Goal: Task Accomplishment & Management: Complete application form

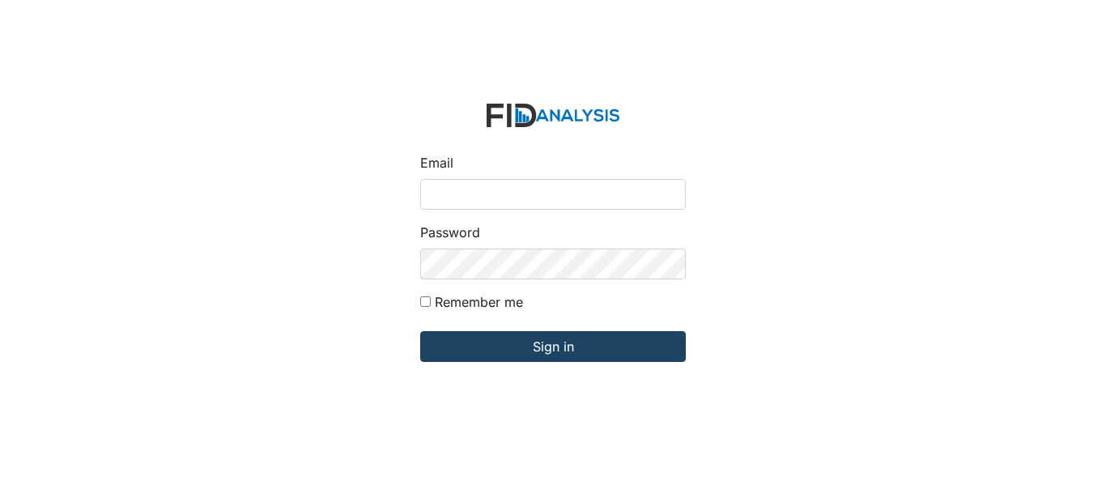
type input "[EMAIL_ADDRESS][PERSON_NAME][DOMAIN_NAME]"
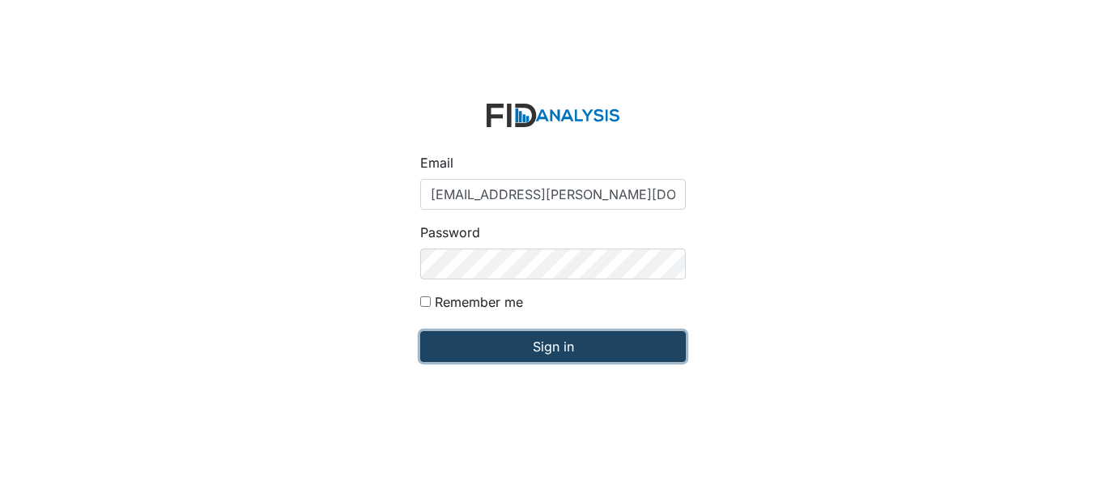
click at [568, 343] on input "Sign in" at bounding box center [552, 346] width 265 height 31
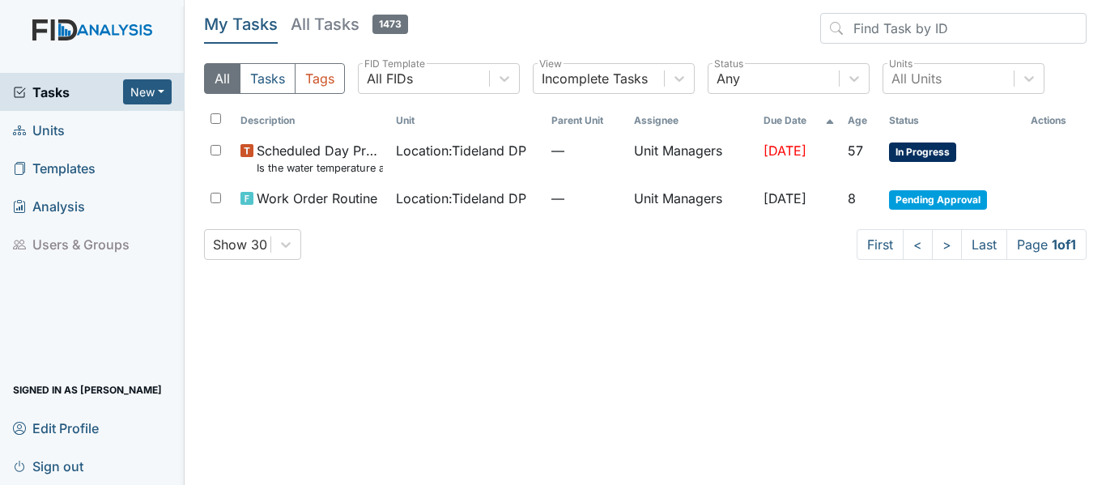
click at [79, 129] on link "Units" at bounding box center [92, 130] width 185 height 38
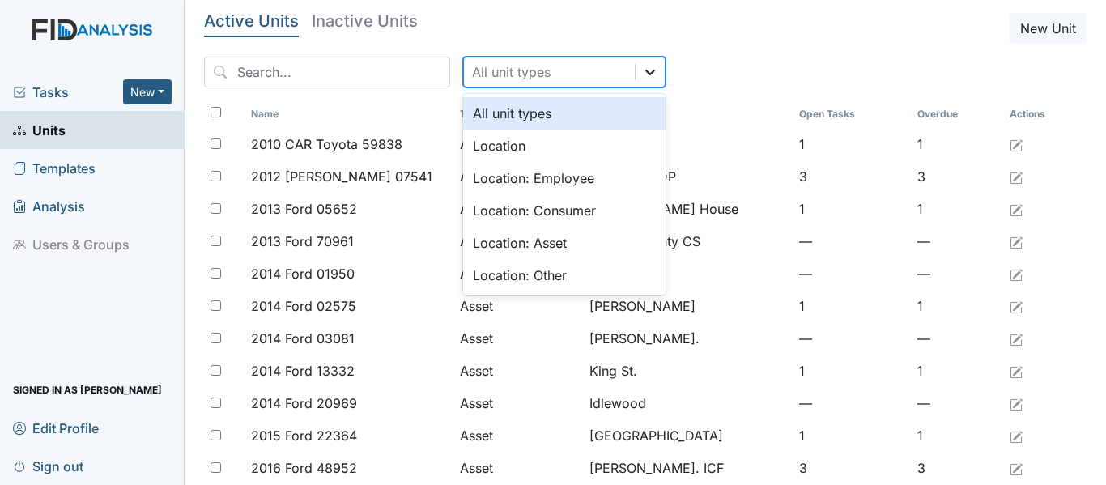
click at [635, 80] on div at bounding box center [649, 71] width 29 height 29
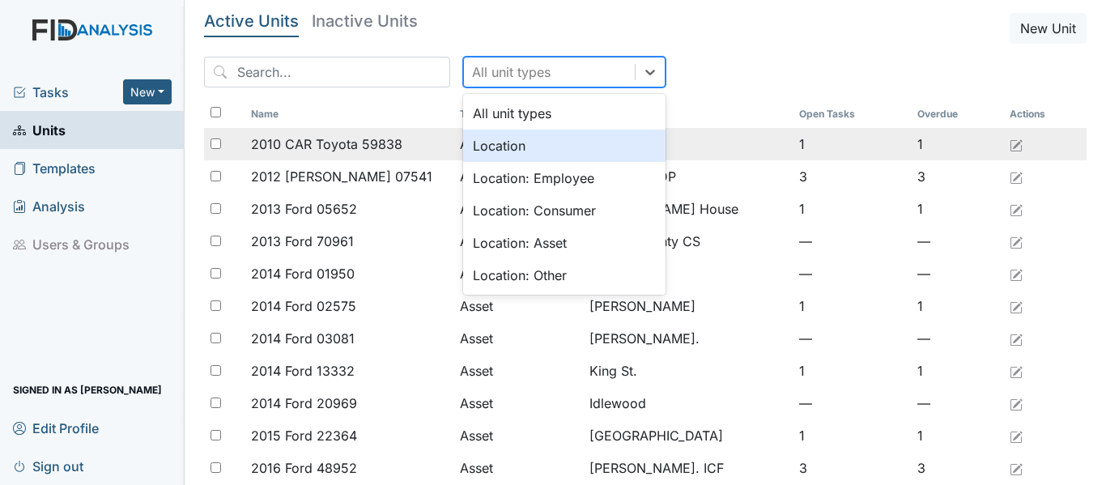
click at [571, 137] on div "Location" at bounding box center [564, 145] width 202 height 32
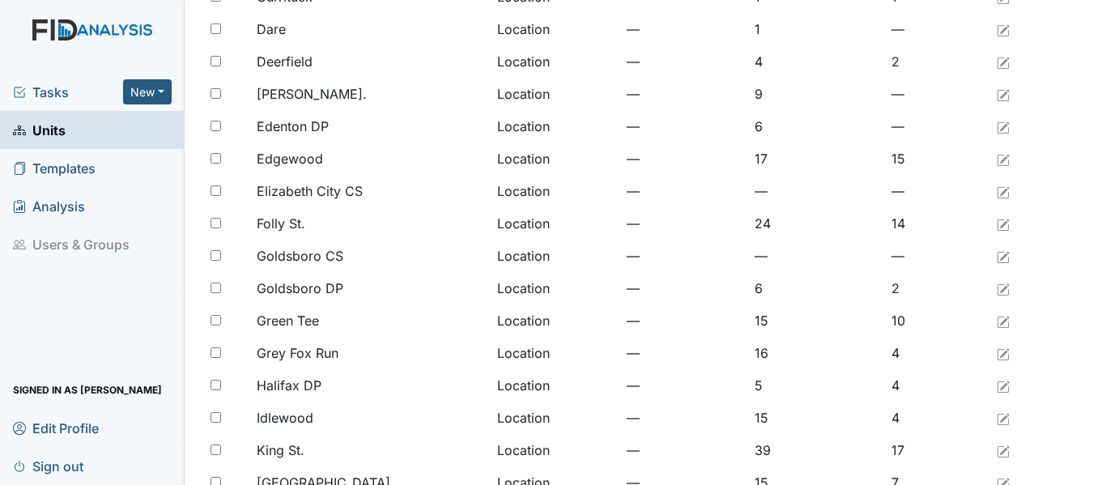
scroll to position [1331, 0]
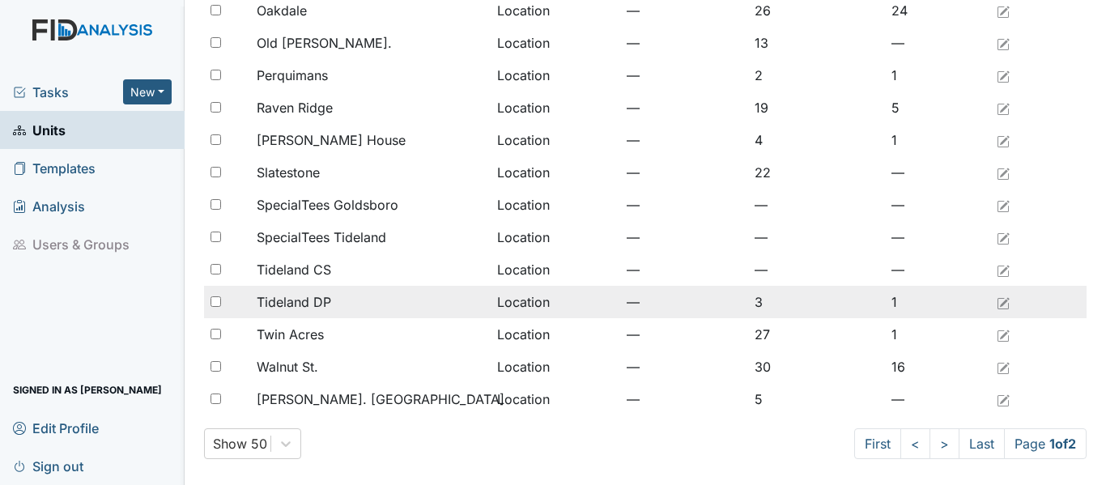
click at [318, 299] on span "Tideland DP" at bounding box center [294, 301] width 74 height 19
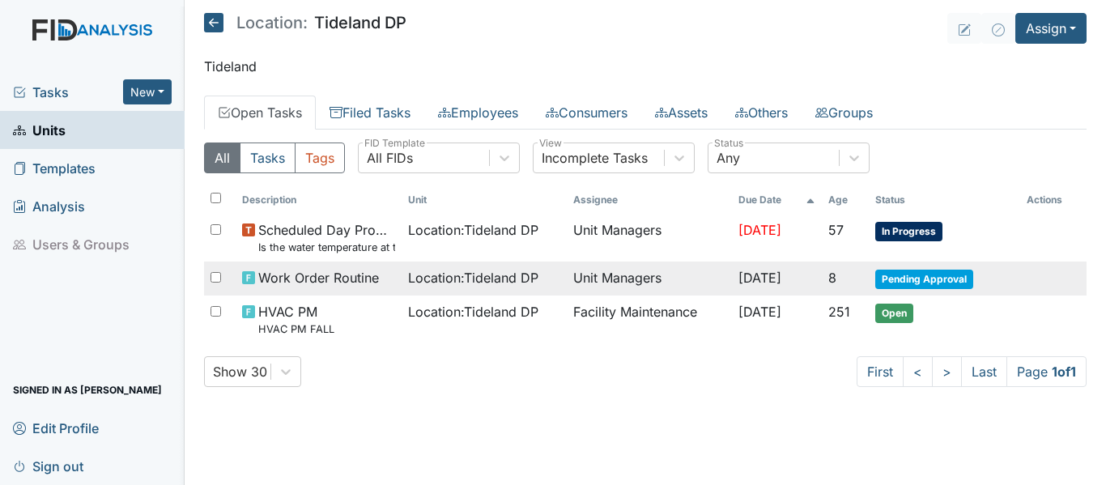
click at [571, 284] on td "Unit Managers" at bounding box center [649, 278] width 165 height 34
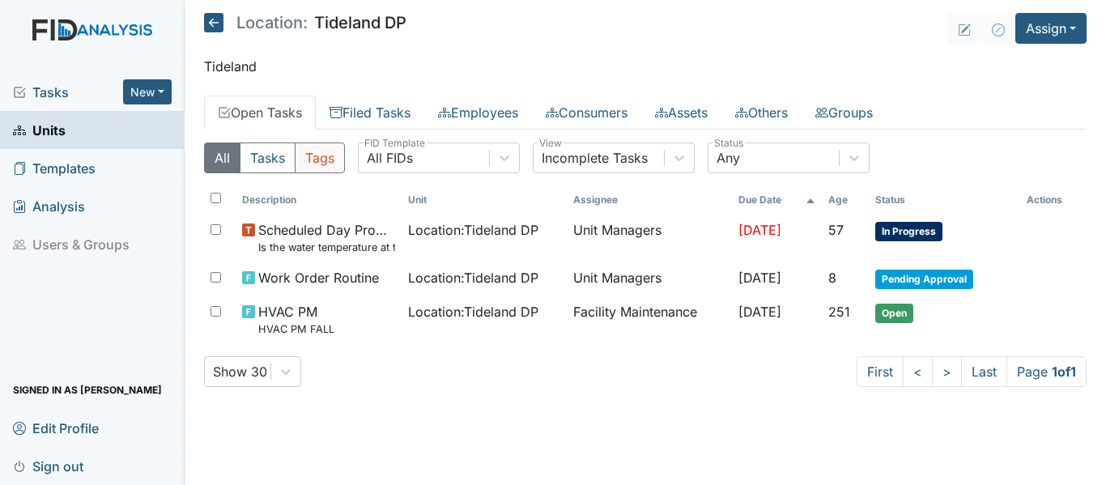
click at [330, 168] on button "Tags" at bounding box center [320, 157] width 50 height 31
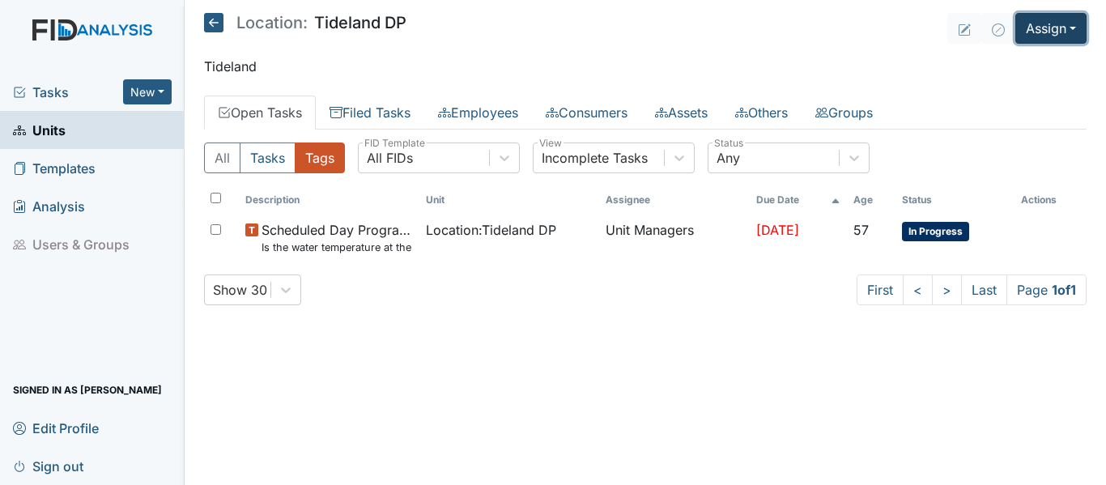
click at [1072, 23] on button "Assign" at bounding box center [1050, 28] width 71 height 31
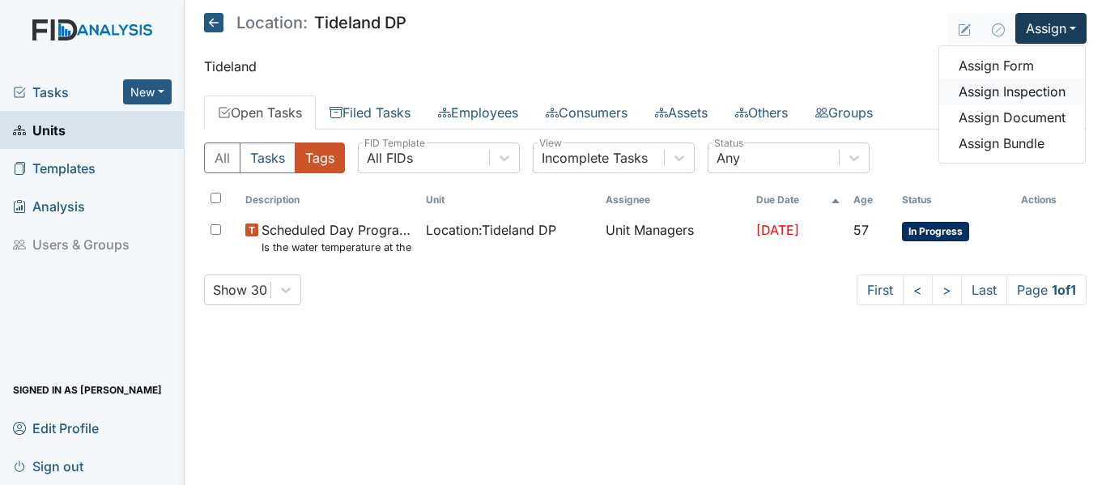
click at [1048, 91] on link "Assign Inspection" at bounding box center [1012, 92] width 146 height 26
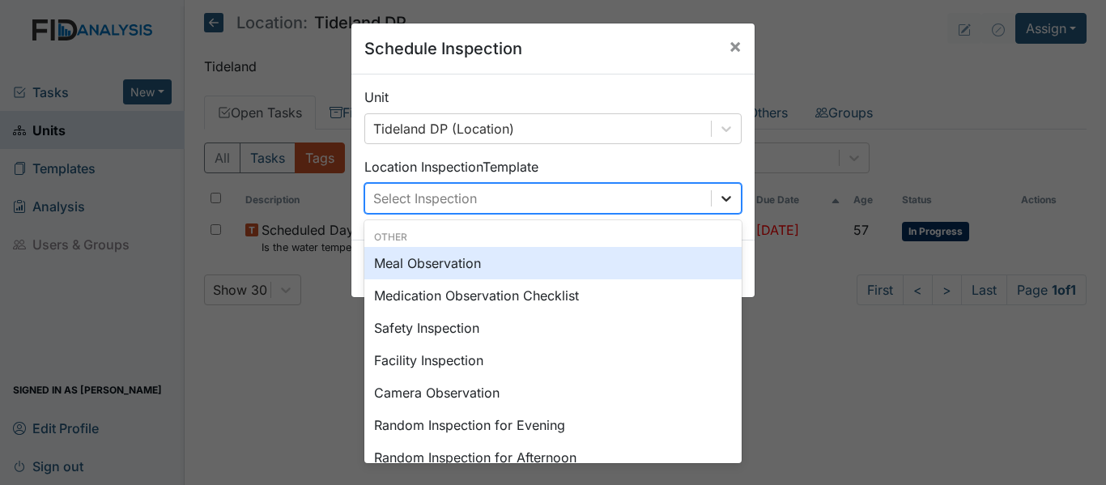
click at [723, 202] on icon at bounding box center [726, 198] width 16 height 16
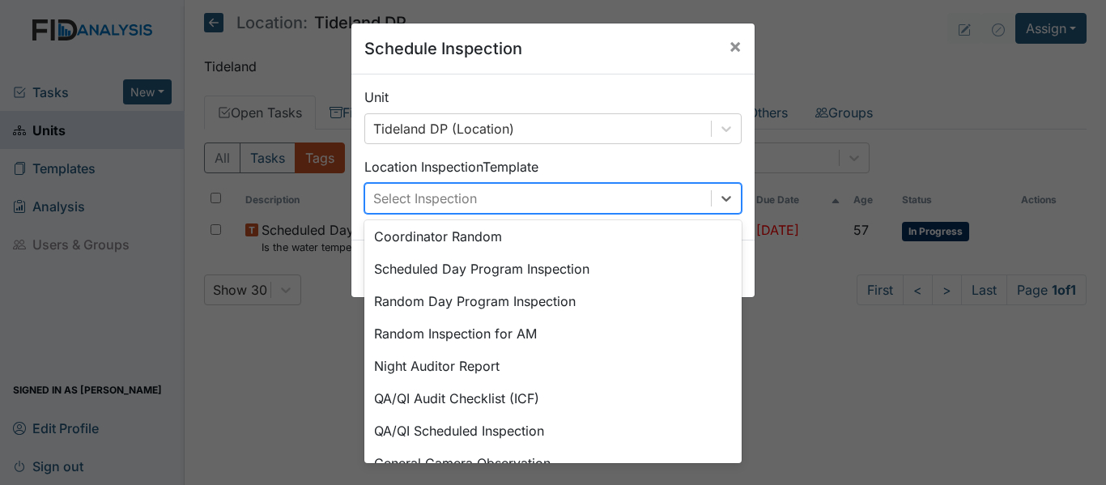
scroll to position [279, 0]
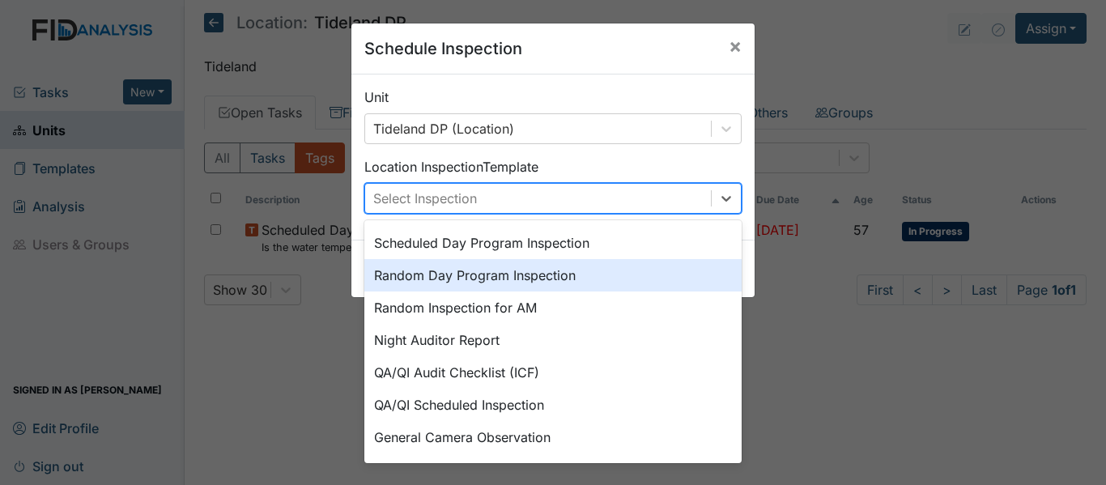
click at [527, 280] on div "Random Day Program Inspection" at bounding box center [552, 275] width 377 height 32
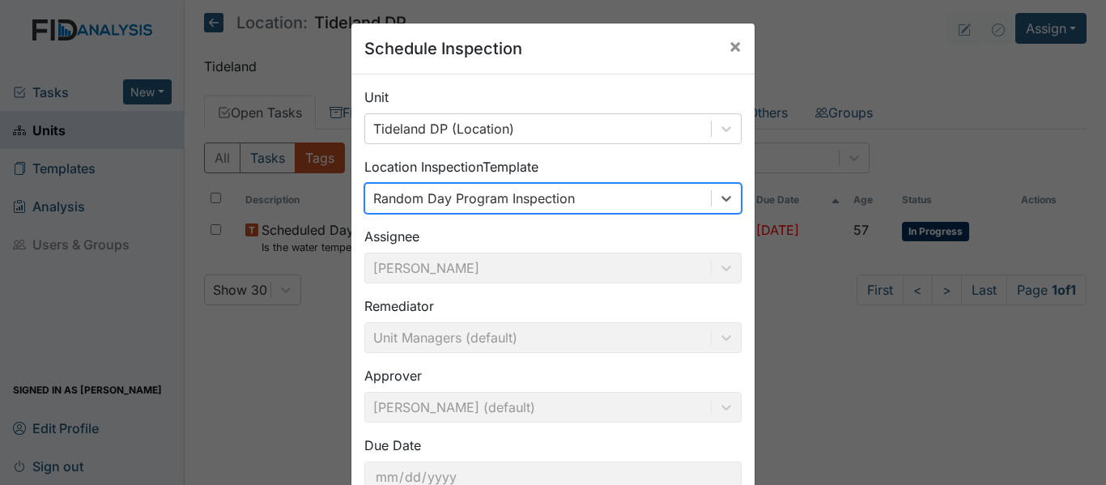
scroll to position [114, 0]
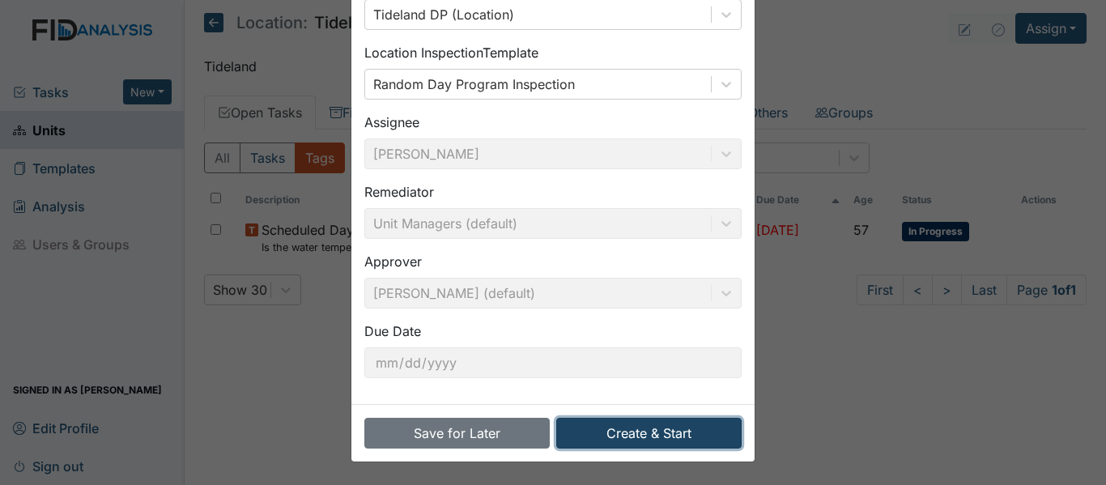
click at [657, 437] on button "Create & Start" at bounding box center [648, 433] width 185 height 31
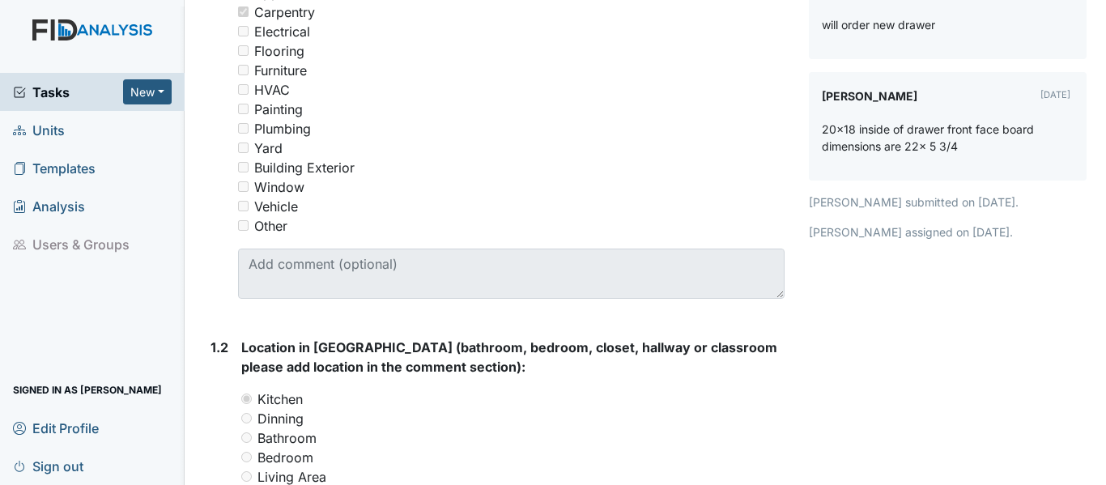
scroll to position [437, 0]
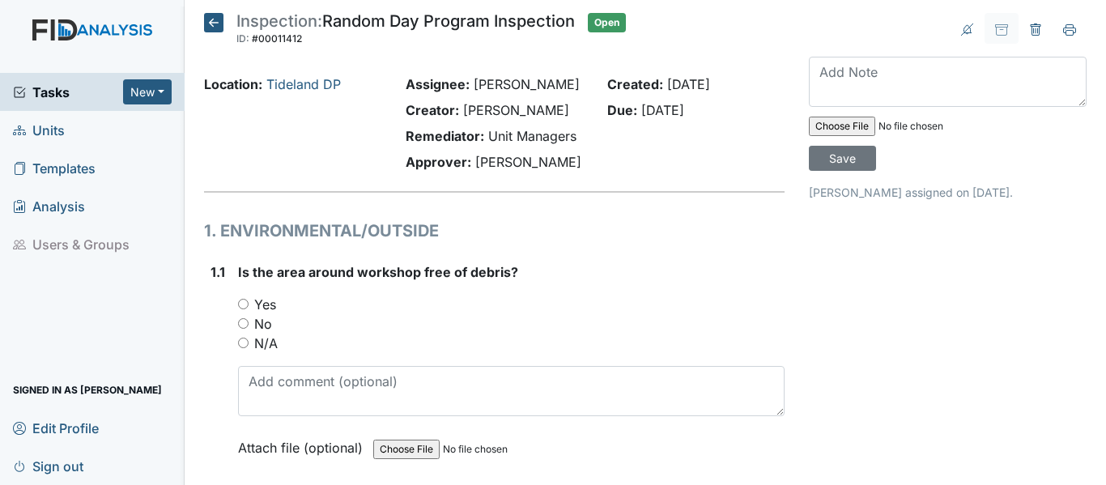
click at [248, 314] on div "Yes" at bounding box center [511, 304] width 546 height 19
click at [244, 309] on input "Yes" at bounding box center [243, 304] width 11 height 11
radio input "true"
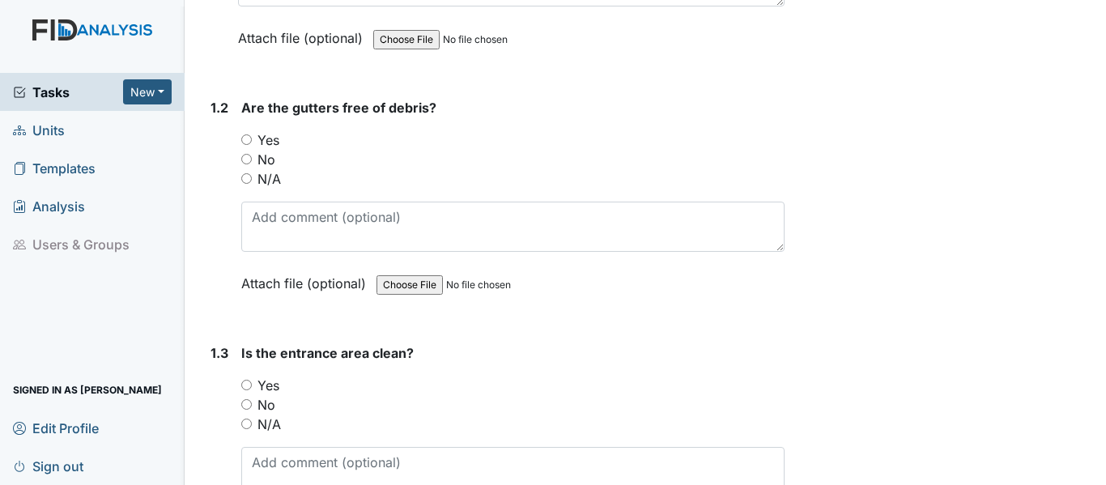
scroll to position [529, 0]
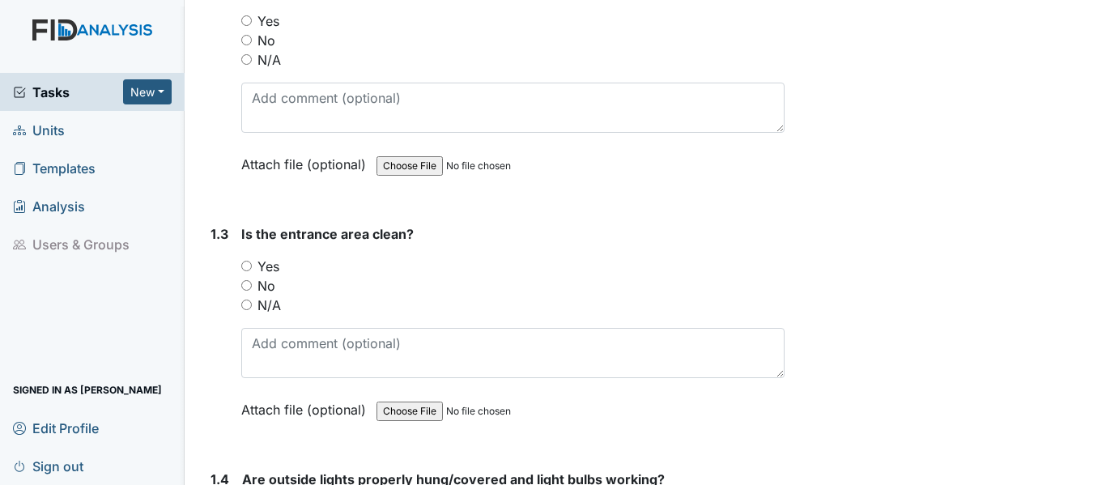
click at [244, 26] on input "Yes" at bounding box center [246, 20] width 11 height 11
radio input "true"
click at [252, 276] on div "Yes" at bounding box center [512, 266] width 543 height 19
click at [248, 271] on input "Yes" at bounding box center [246, 266] width 11 height 11
radio input "true"
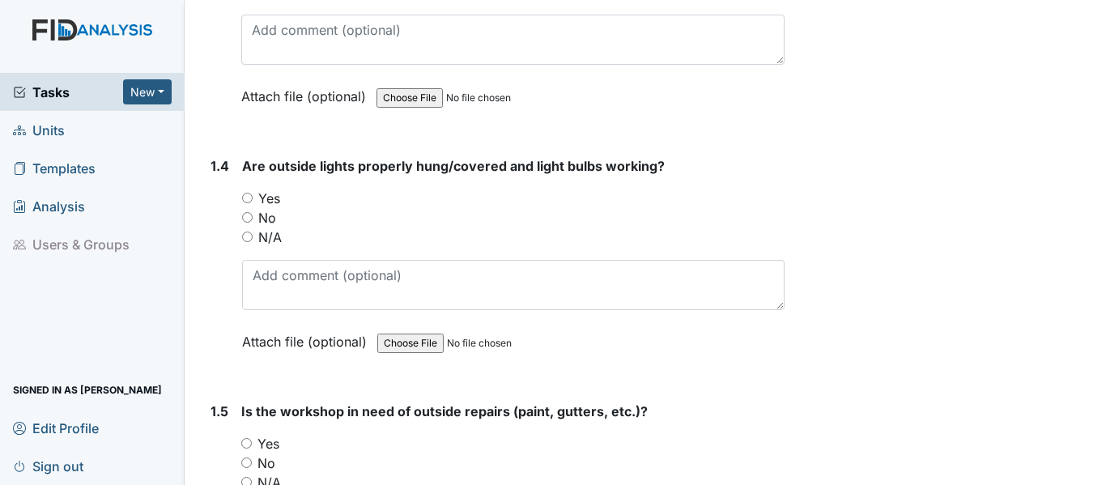
scroll to position [928, 0]
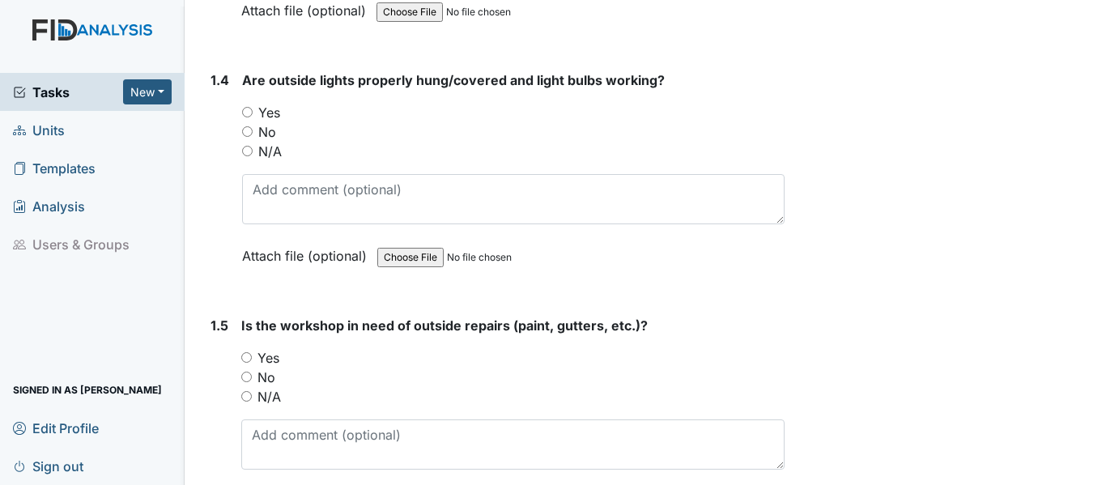
click at [243, 117] on input "Yes" at bounding box center [247, 112] width 11 height 11
radio input "true"
click at [249, 382] on input "No" at bounding box center [246, 376] width 11 height 11
radio input "true"
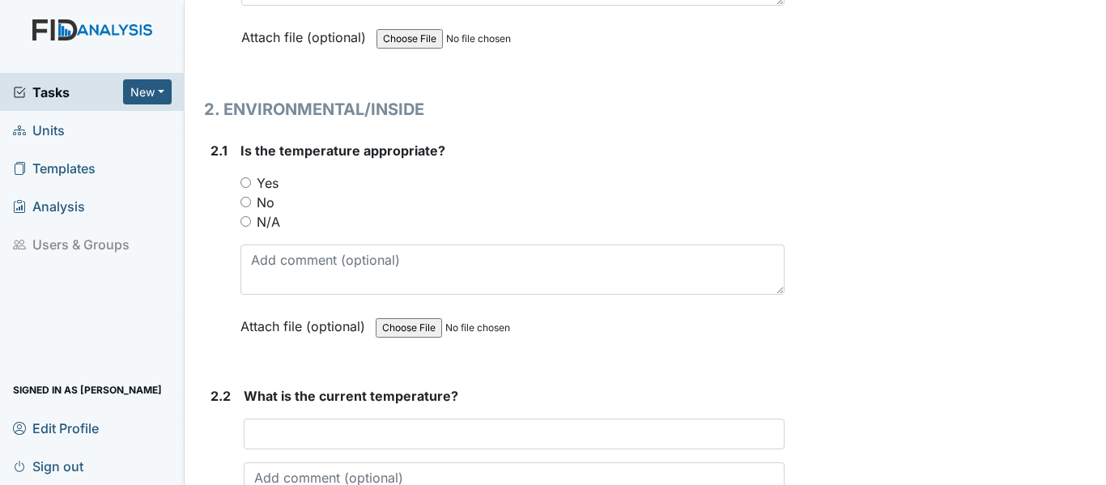
scroll to position [1413, 0]
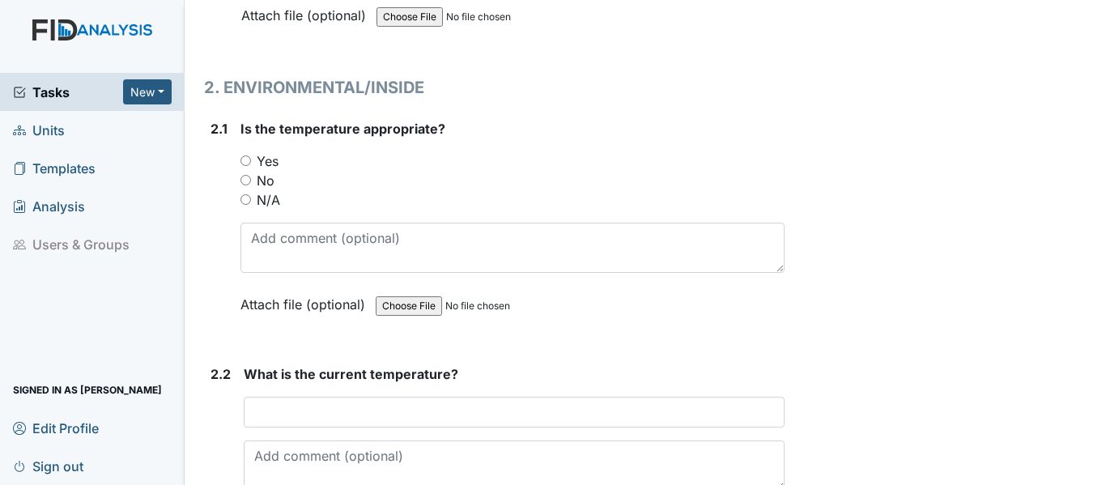
drag, startPoint x: 246, startPoint y: 196, endPoint x: 267, endPoint y: 262, distance: 69.6
click at [246, 166] on input "Yes" at bounding box center [245, 160] width 11 height 11
radio input "true"
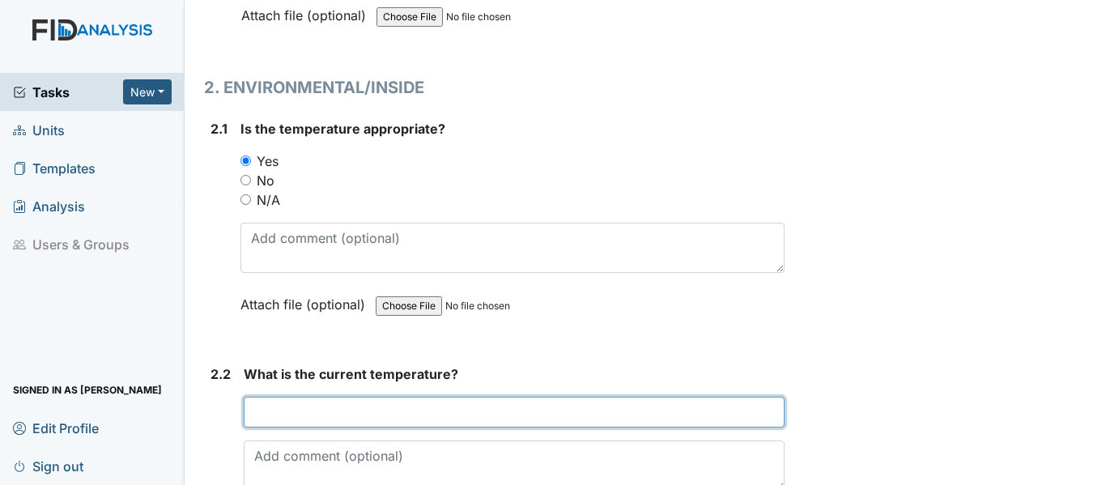
click at [361, 427] on input "text" at bounding box center [514, 412] width 541 height 31
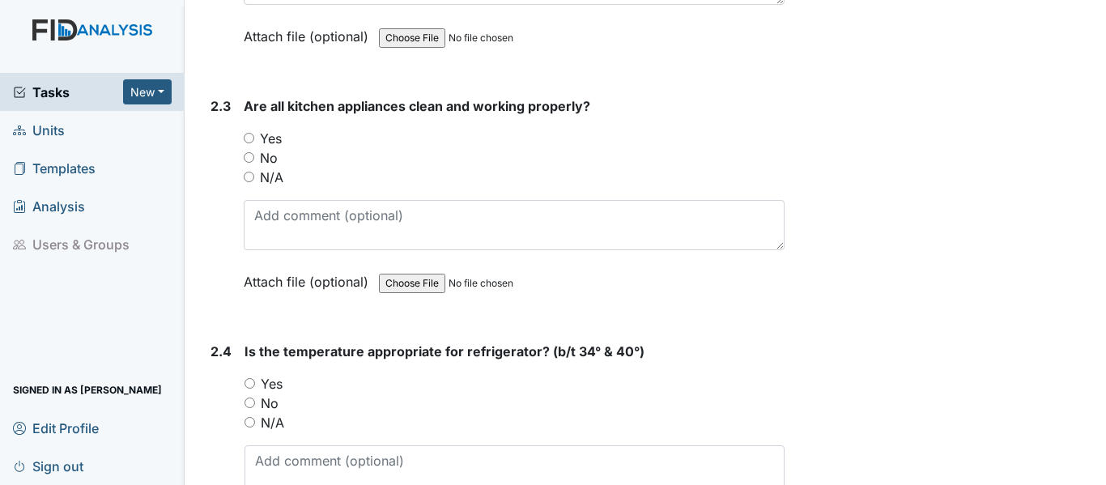
scroll to position [1910, 0]
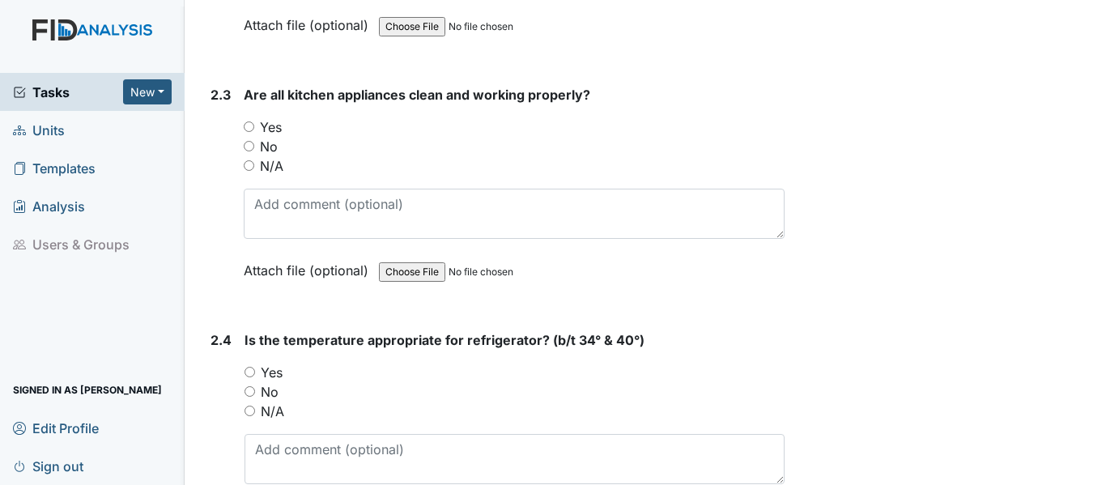
type input "71"
click at [247, 132] on input "Yes" at bounding box center [249, 126] width 11 height 11
radio input "true"
click at [249, 377] on input "Yes" at bounding box center [249, 372] width 11 height 11
radio input "true"
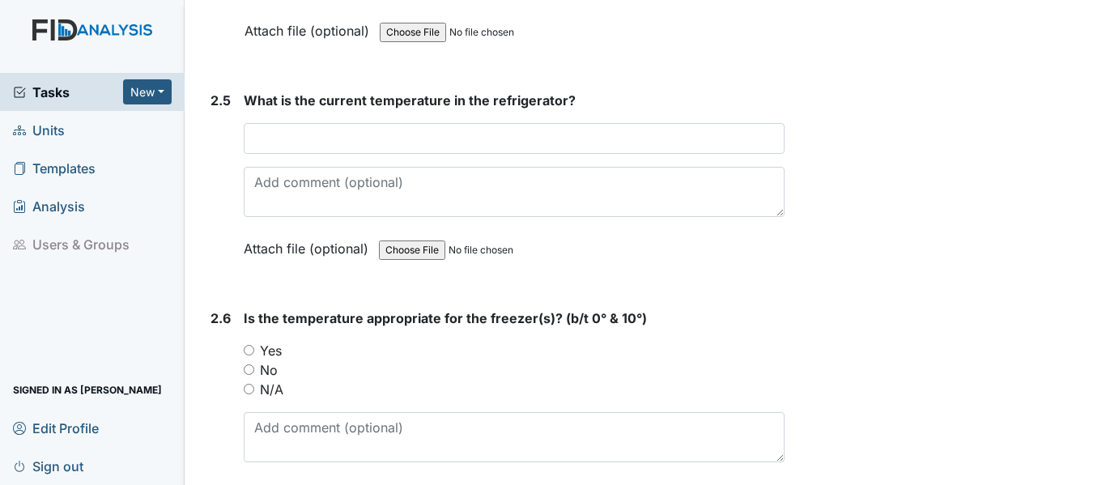
scroll to position [2481, 0]
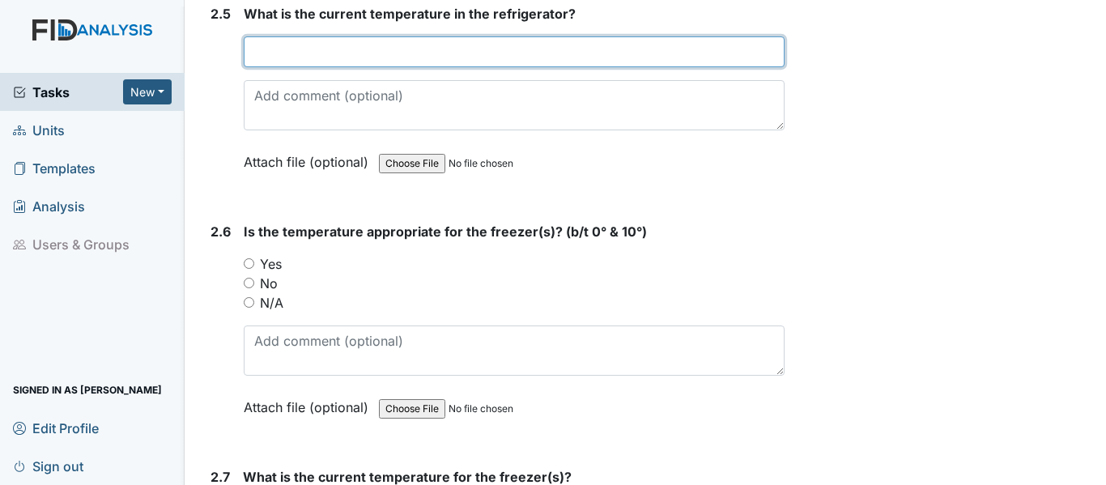
click at [538, 67] on input "text" at bounding box center [514, 51] width 541 height 31
type input "35"
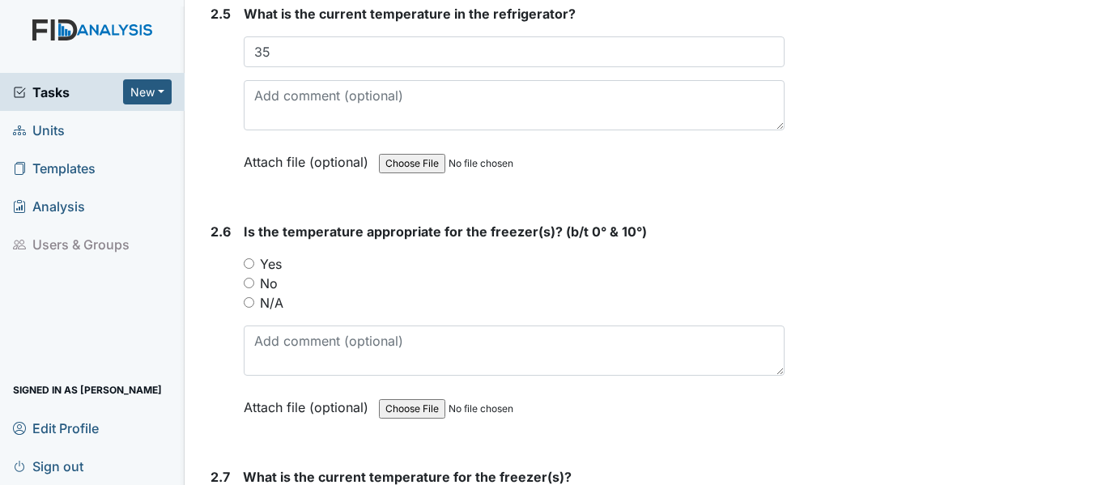
click at [244, 300] on div "2.6 Is the temperature appropriate for the freezer(s)? (b/t 0° & 10°) You must …" at bounding box center [494, 331] width 580 height 219
click at [244, 269] on input "Yes" at bounding box center [249, 263] width 11 height 11
radio input "true"
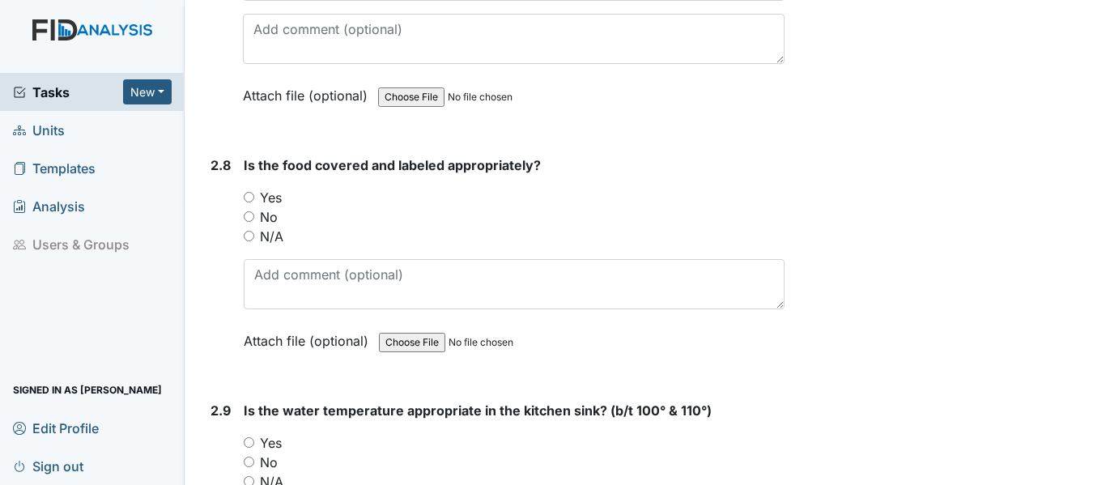
scroll to position [3021, 0]
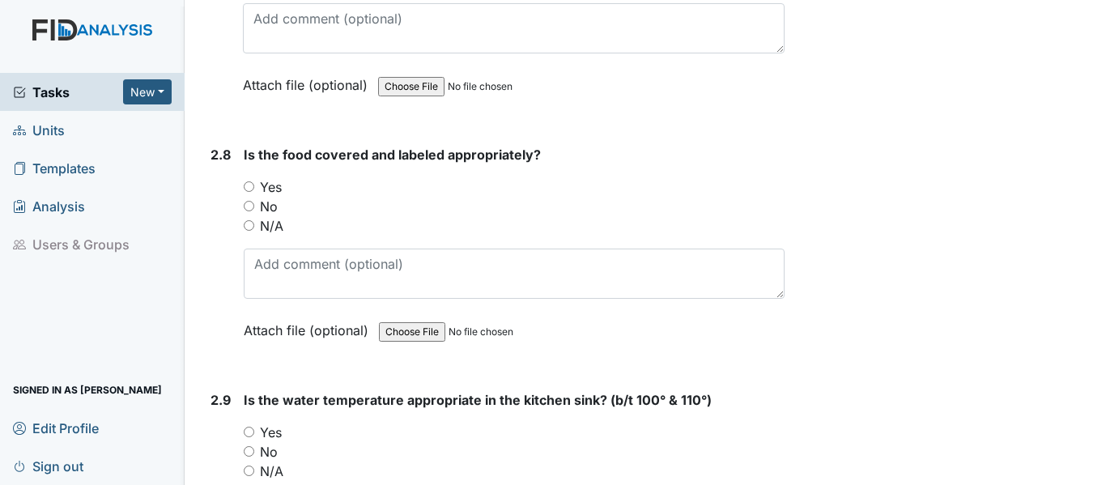
type input "8"
click at [248, 192] on input "Yes" at bounding box center [249, 186] width 11 height 11
radio input "true"
click at [253, 437] on input "Yes" at bounding box center [249, 432] width 11 height 11
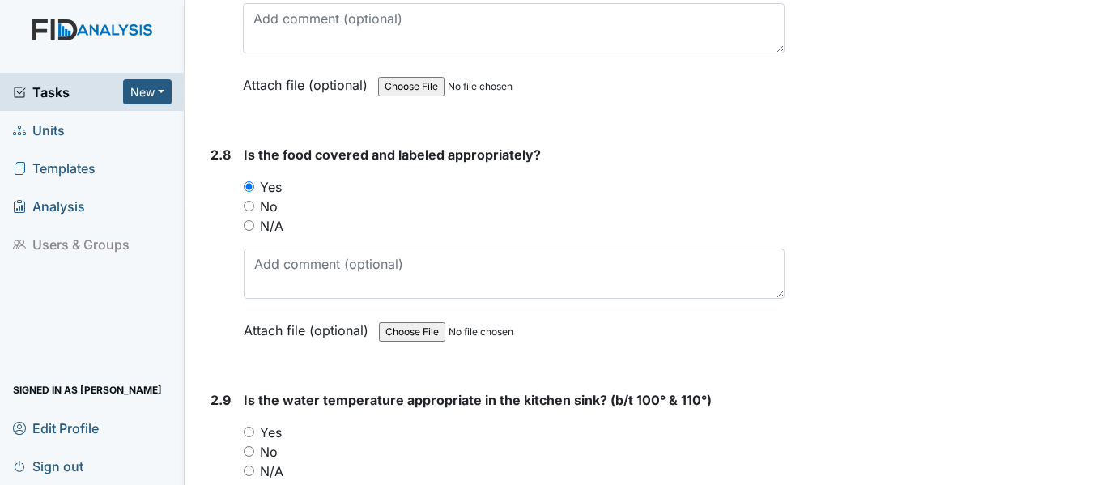
radio input "true"
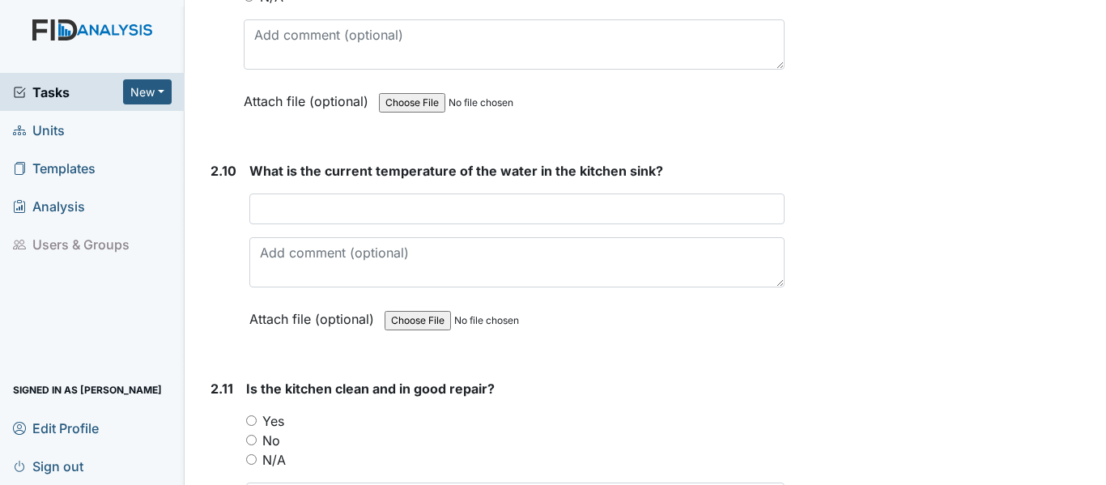
scroll to position [3593, 0]
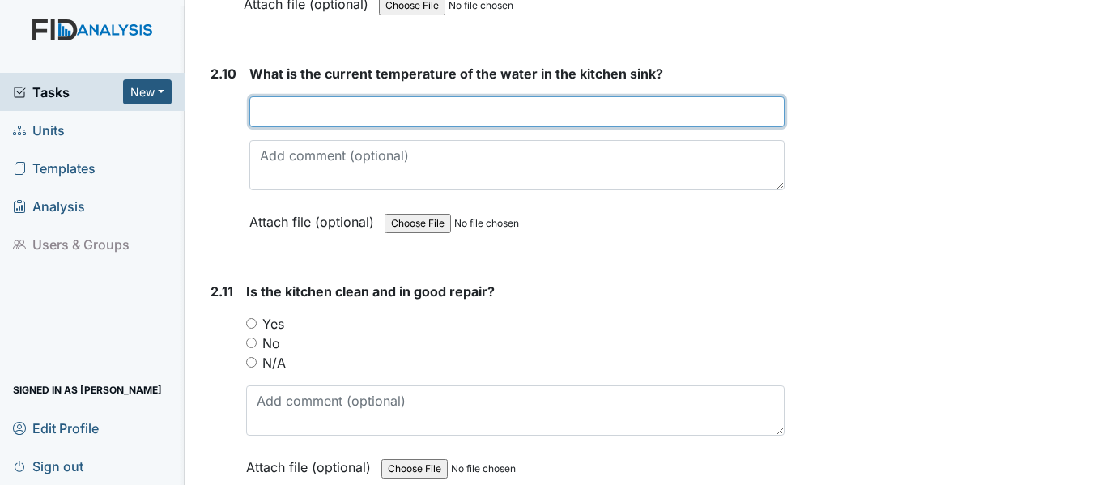
click at [359, 127] on input "text" at bounding box center [516, 111] width 535 height 31
type input "120"
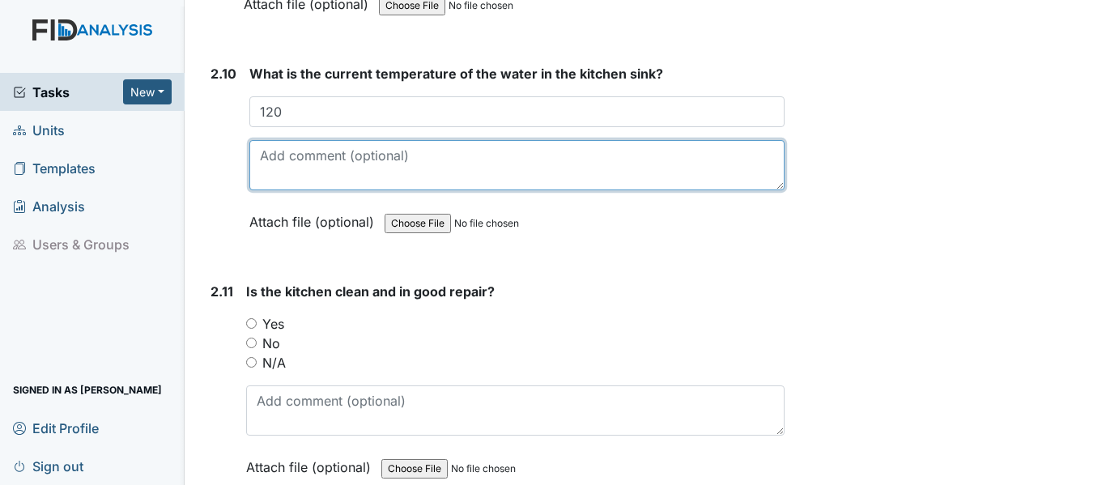
click at [344, 190] on textarea at bounding box center [516, 165] width 535 height 50
type textarea "work order placed"
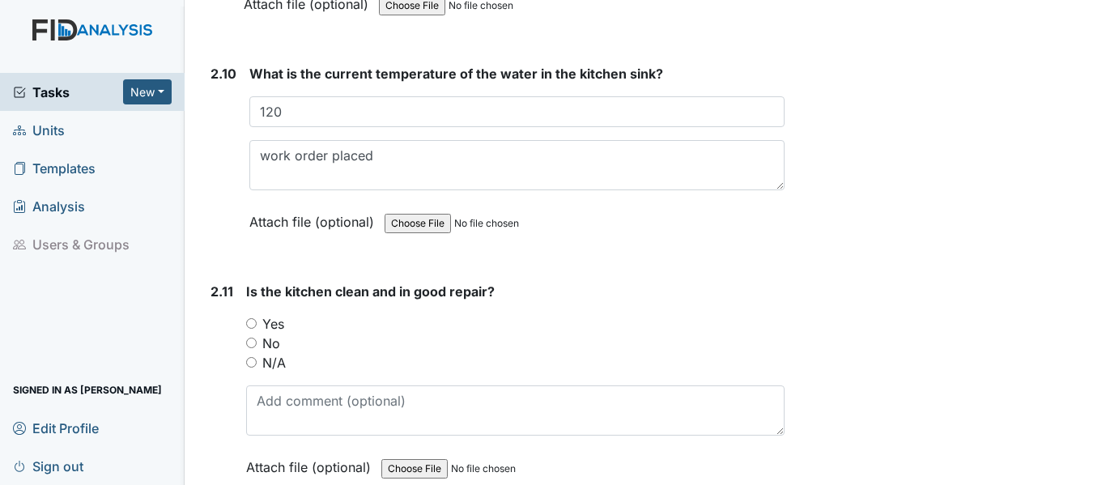
click at [253, 329] on input "Yes" at bounding box center [251, 323] width 11 height 11
radio input "true"
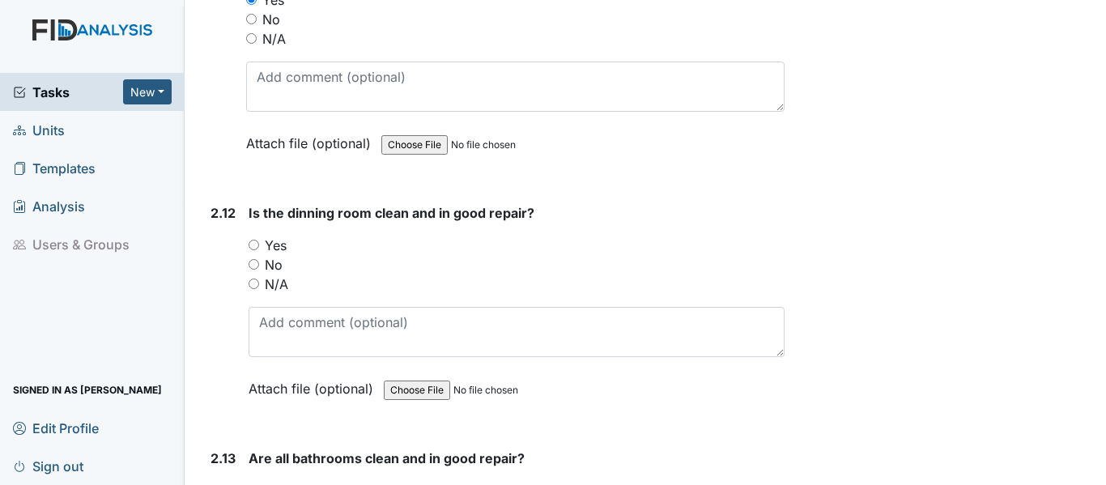
scroll to position [4003, 0]
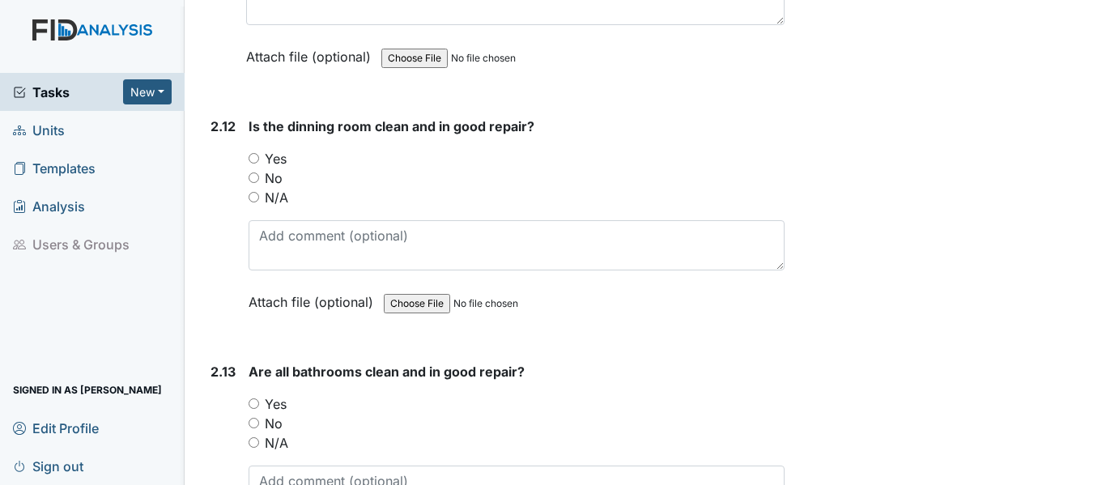
click at [251, 168] on div "Yes" at bounding box center [516, 158] width 536 height 19
click at [257, 163] on input "Yes" at bounding box center [253, 158] width 11 height 11
radio input "true"
click at [257, 409] on input "Yes" at bounding box center [253, 403] width 11 height 11
radio input "true"
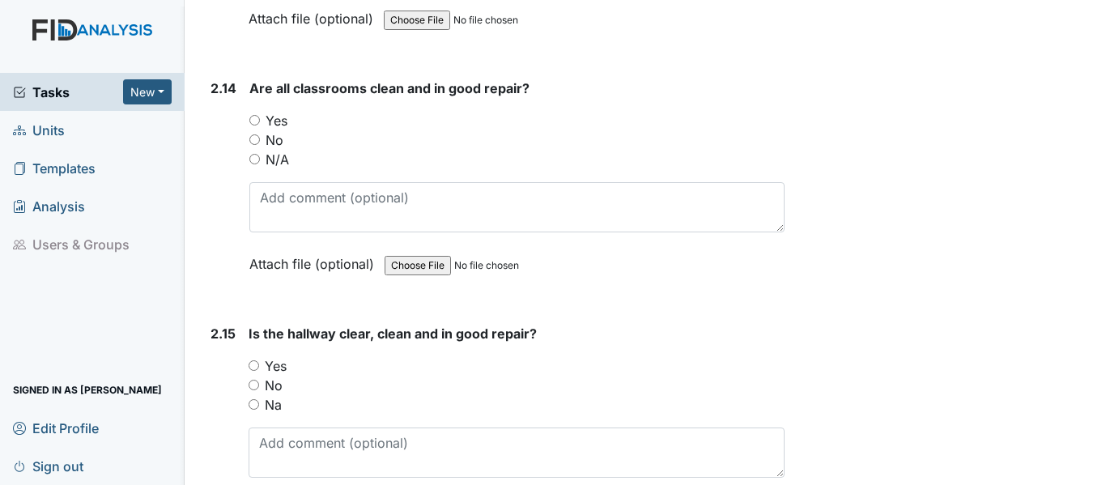
scroll to position [4553, 0]
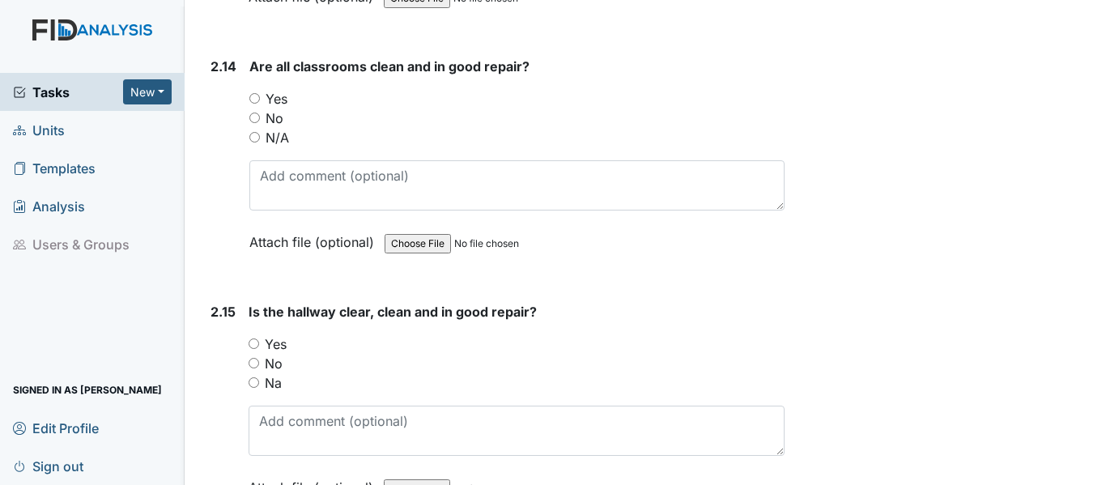
click at [254, 104] on input "Yes" at bounding box center [254, 98] width 11 height 11
radio input "true"
click at [259, 354] on div "Yes" at bounding box center [516, 343] width 536 height 19
click at [258, 349] on input "Yes" at bounding box center [253, 343] width 11 height 11
radio input "true"
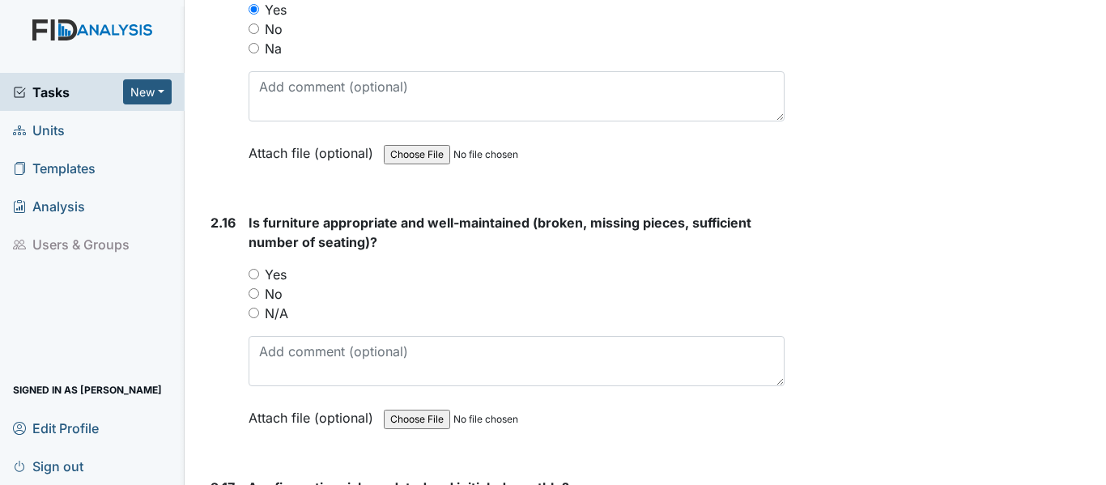
scroll to position [5017, 0]
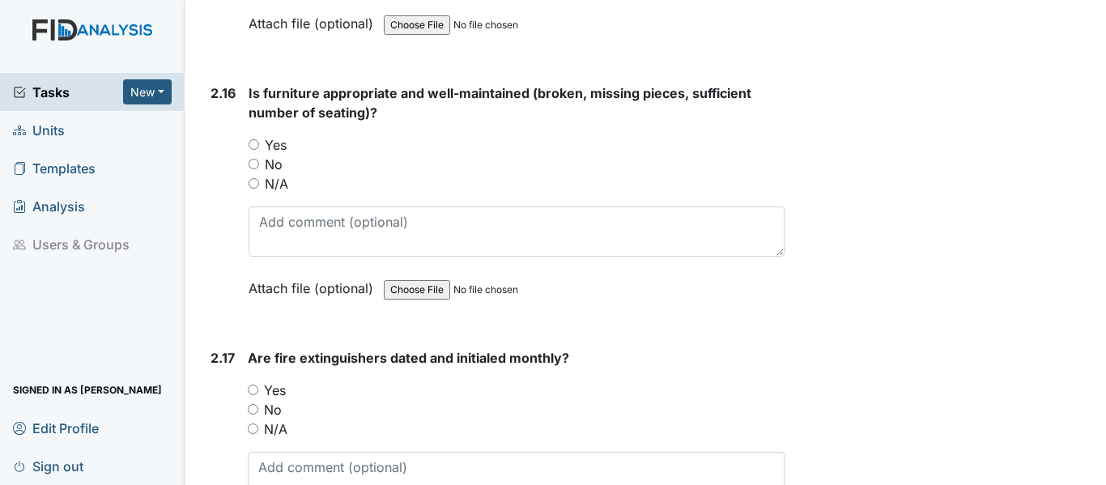
click at [256, 150] on input "Yes" at bounding box center [253, 144] width 11 height 11
radio input "true"
drag, startPoint x: 250, startPoint y: 429, endPoint x: 308, endPoint y: 444, distance: 60.3
click at [254, 395] on input "Yes" at bounding box center [253, 389] width 11 height 11
radio input "true"
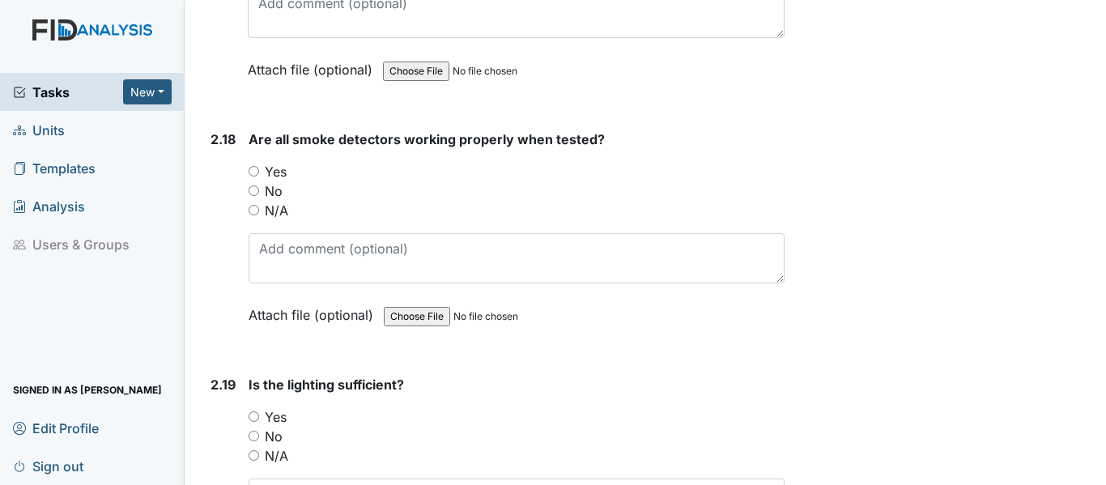
scroll to position [5567, 0]
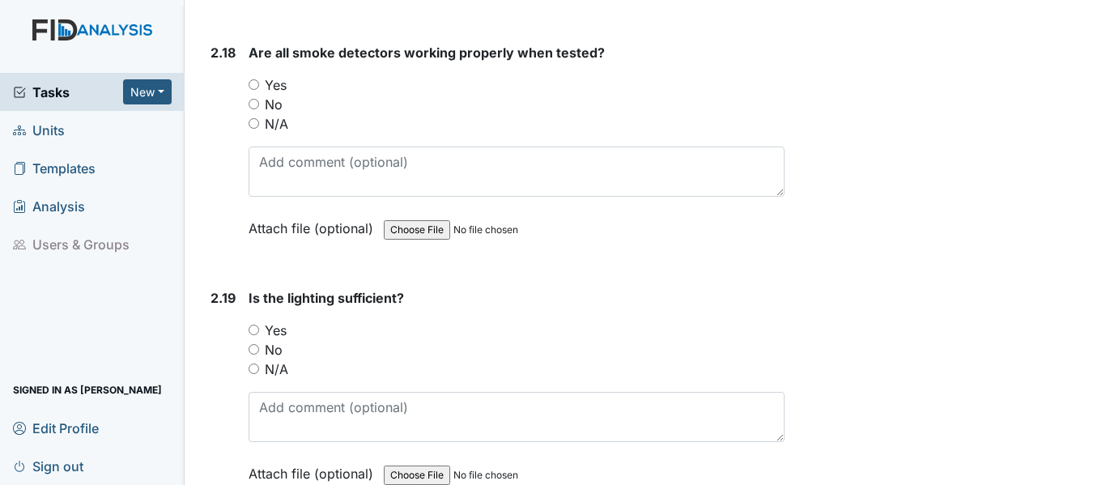
click at [254, 129] on input "N/A" at bounding box center [253, 123] width 11 height 11
radio input "true"
click at [257, 335] on input "Yes" at bounding box center [253, 330] width 11 height 11
radio input "true"
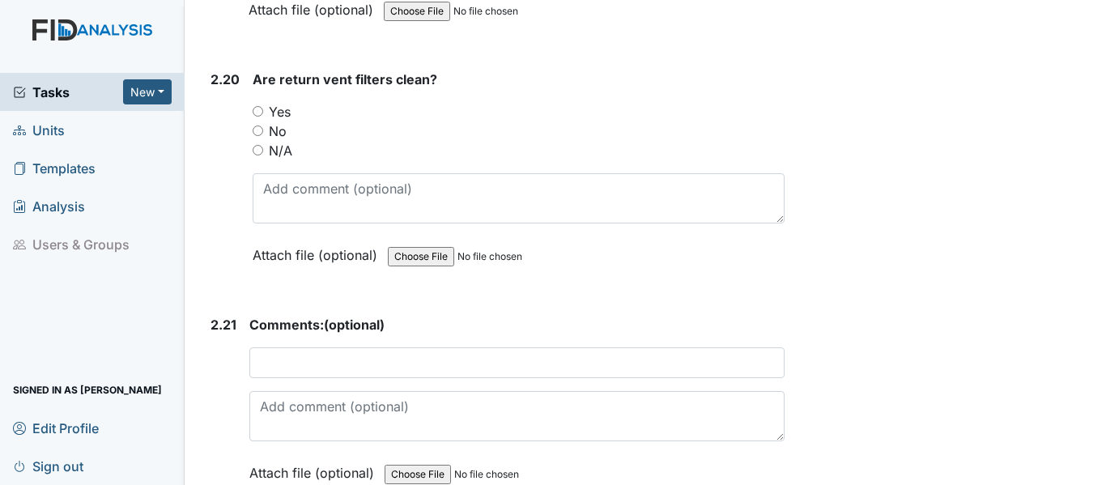
scroll to position [6042, 0]
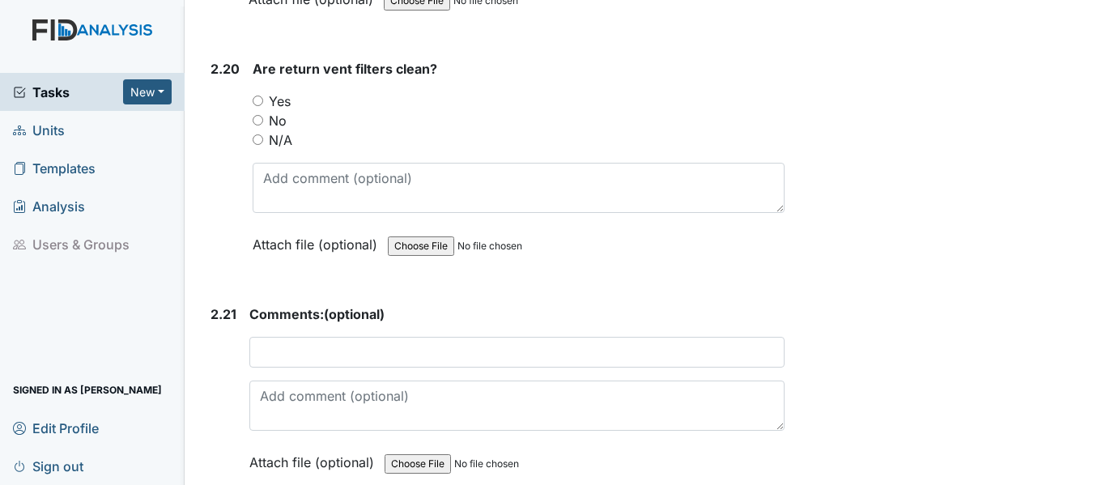
click at [253, 106] on input "Yes" at bounding box center [258, 101] width 11 height 11
radio input "true"
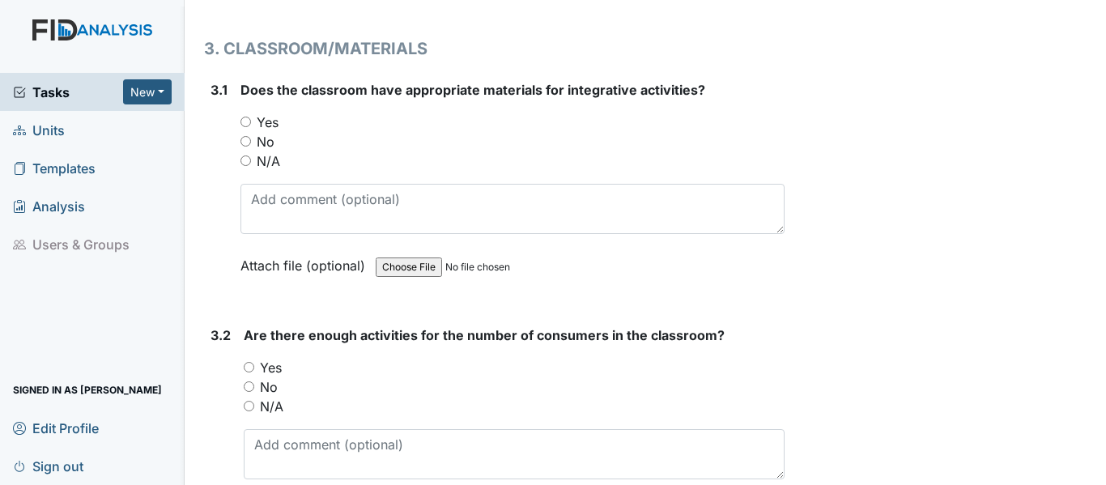
scroll to position [6582, 0]
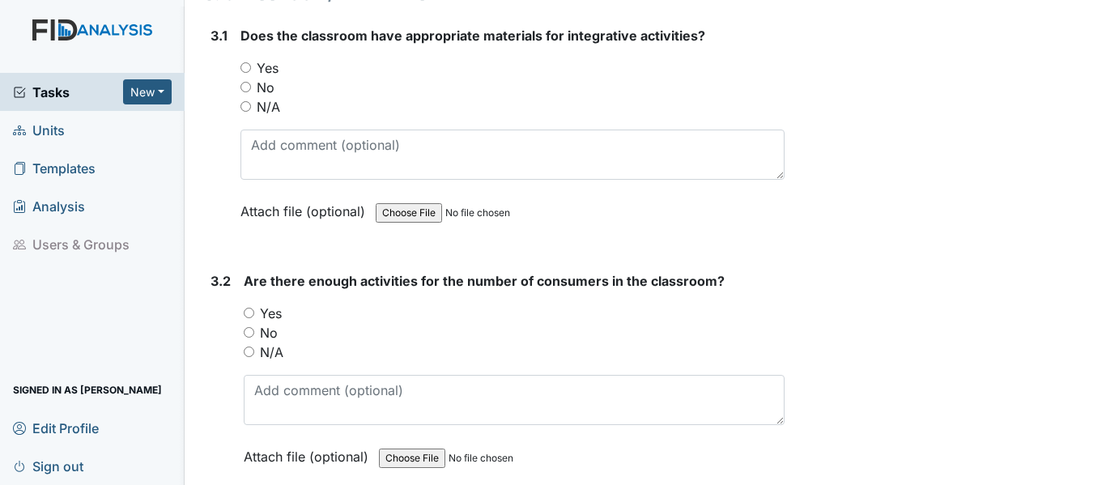
drag, startPoint x: 242, startPoint y: 96, endPoint x: 246, endPoint y: 105, distance: 10.5
click at [242, 96] on div "Does the classroom have appropriate materials for integrative activities? You m…" at bounding box center [512, 129] width 544 height 206
click at [247, 73] on input "Yes" at bounding box center [245, 67] width 11 height 11
radio input "true"
click at [249, 318] on input "Yes" at bounding box center [249, 313] width 11 height 11
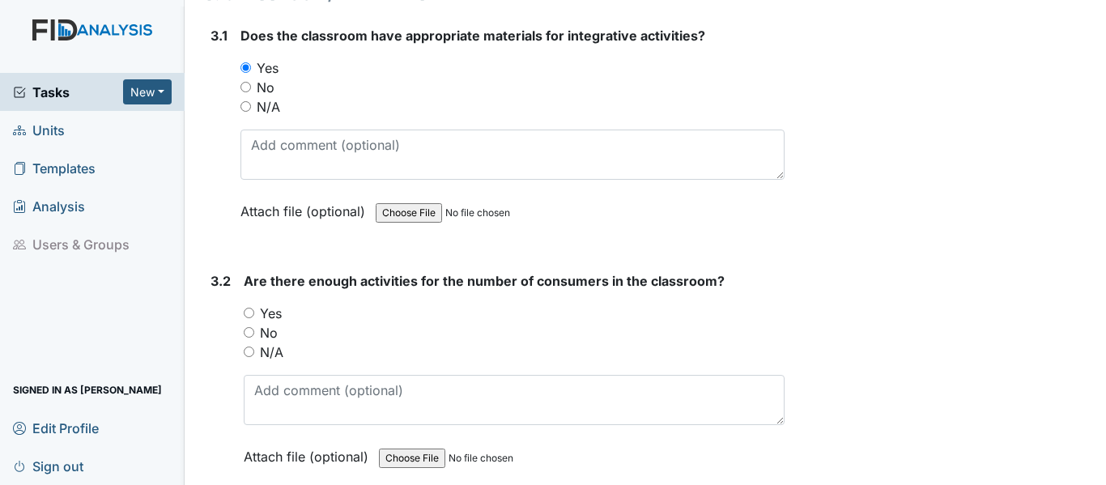
radio input "true"
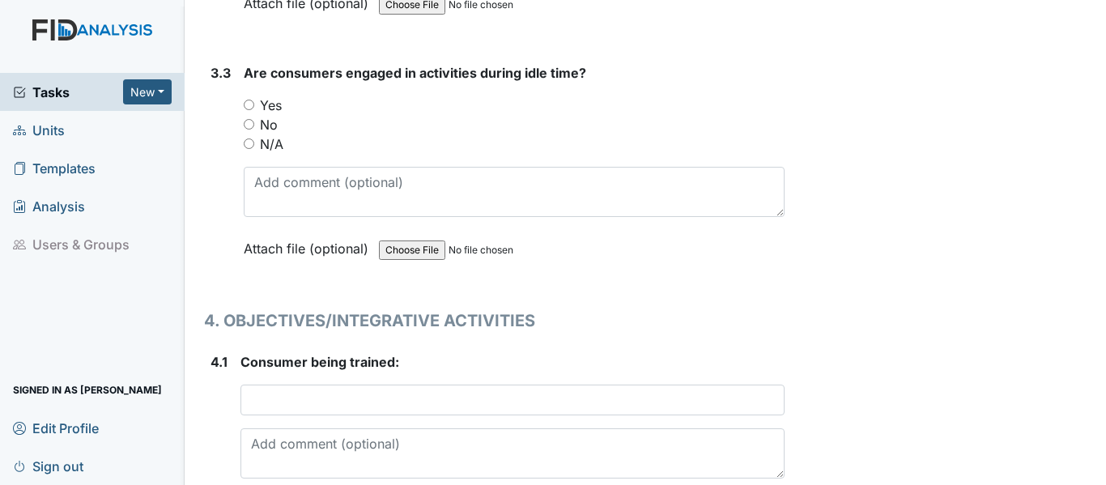
scroll to position [7088, 0]
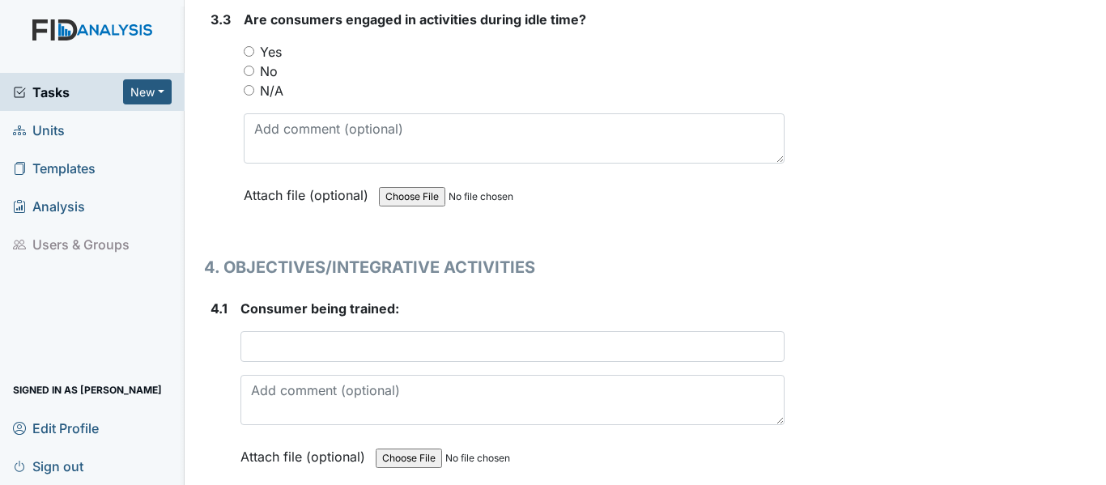
drag, startPoint x: 251, startPoint y: 87, endPoint x: 270, endPoint y: 181, distance: 95.9
click at [253, 62] on div "Yes" at bounding box center [514, 51] width 541 height 19
drag, startPoint x: 247, startPoint y: 92, endPoint x: 254, endPoint y: 159, distance: 66.8
click at [248, 57] on input "Yes" at bounding box center [249, 51] width 11 height 11
radio input "true"
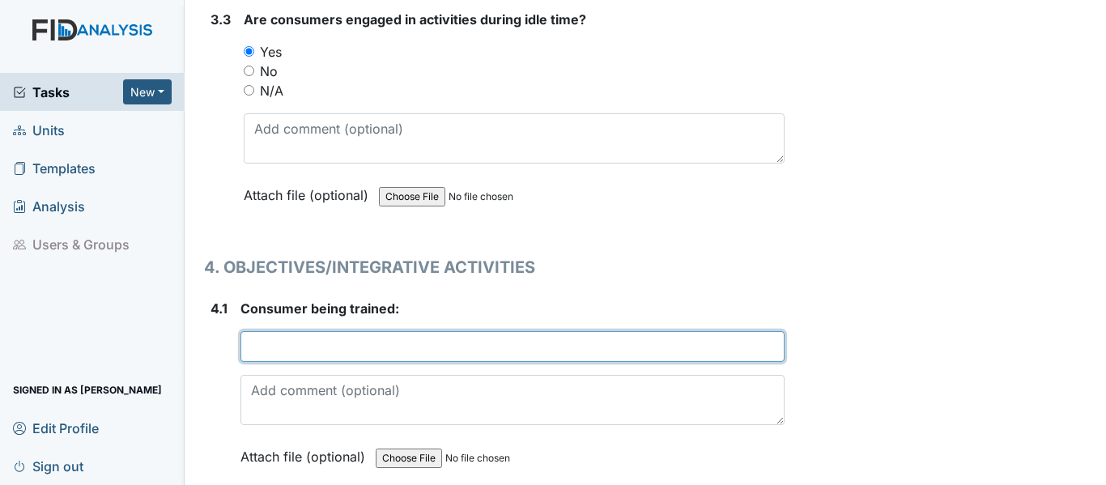
click at [270, 362] on input "text" at bounding box center [512, 346] width 544 height 31
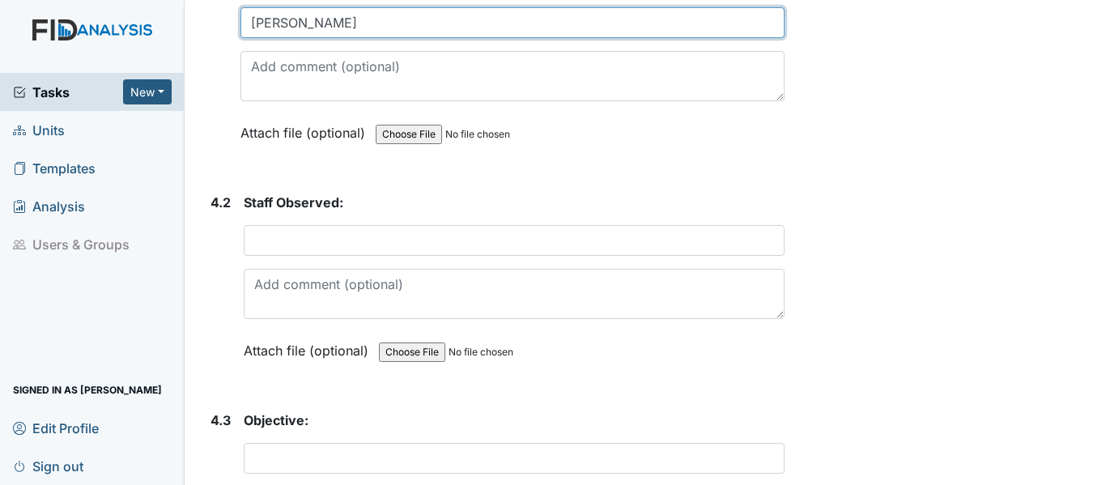
scroll to position [7466, 0]
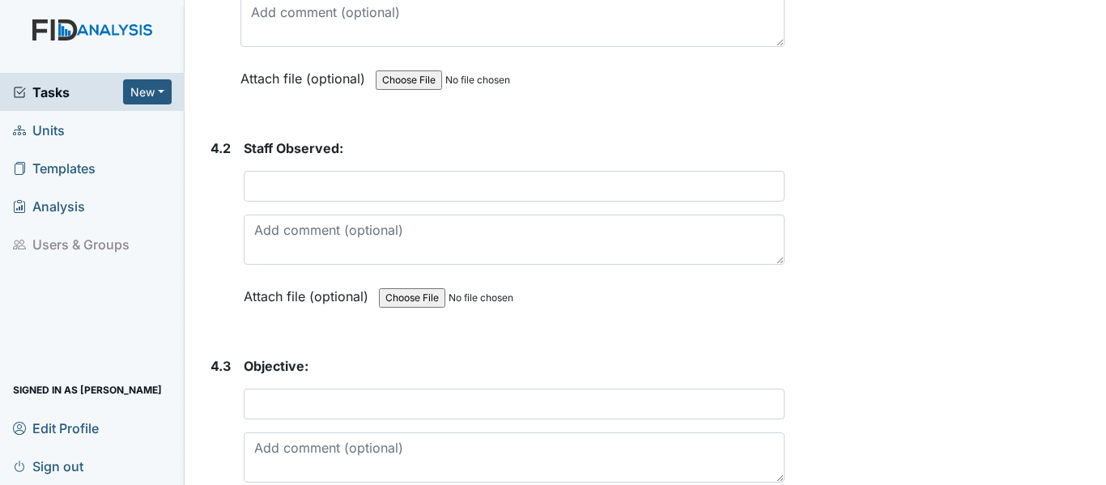
type input "Deon Presson"
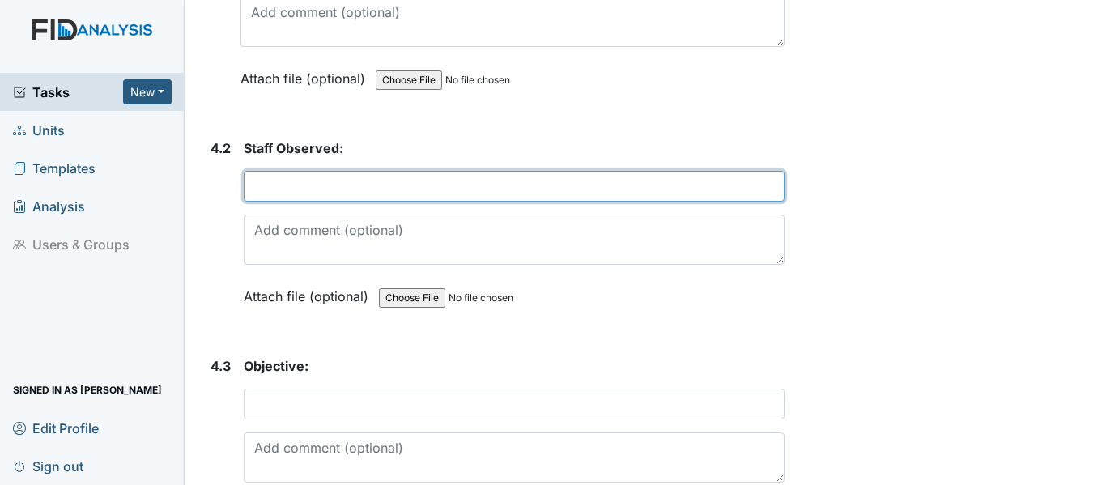
click at [395, 202] on input "text" at bounding box center [514, 186] width 541 height 31
type input "J. Turner"
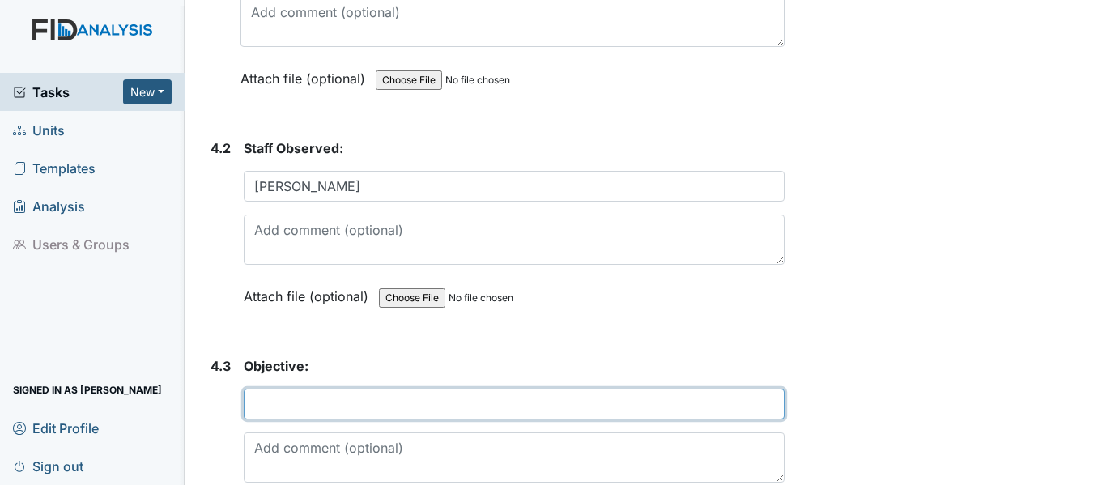
click at [293, 419] on input "text" at bounding box center [514, 403] width 541 height 31
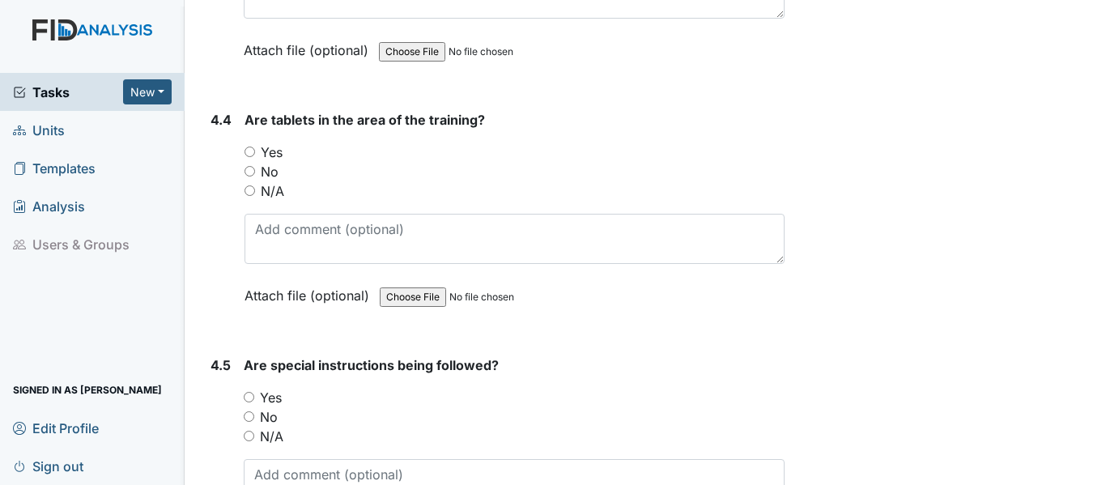
scroll to position [8005, 0]
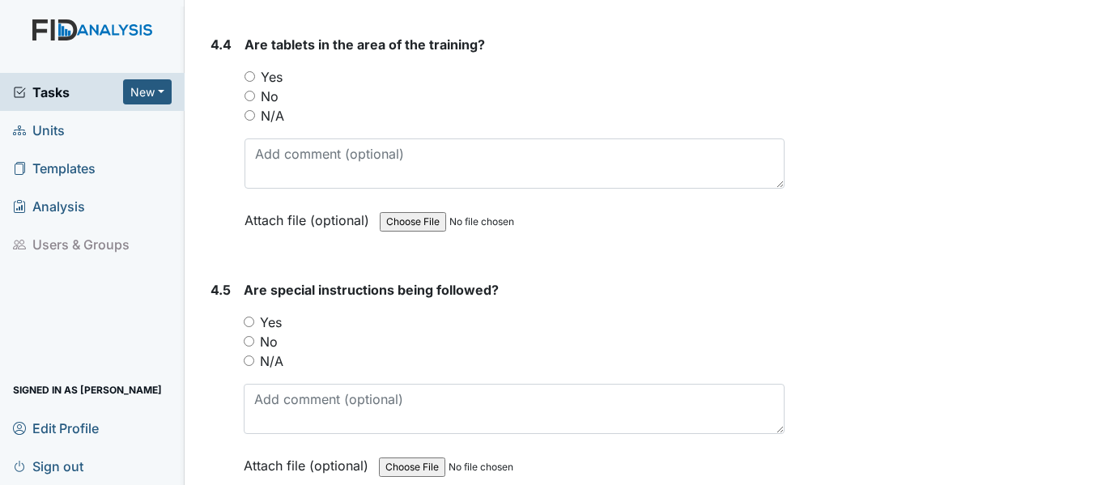
type input "FAOO2 Trace Letters"
click at [253, 82] on input "Yes" at bounding box center [249, 76] width 11 height 11
radio input "true"
click at [249, 327] on input "Yes" at bounding box center [249, 321] width 11 height 11
radio input "true"
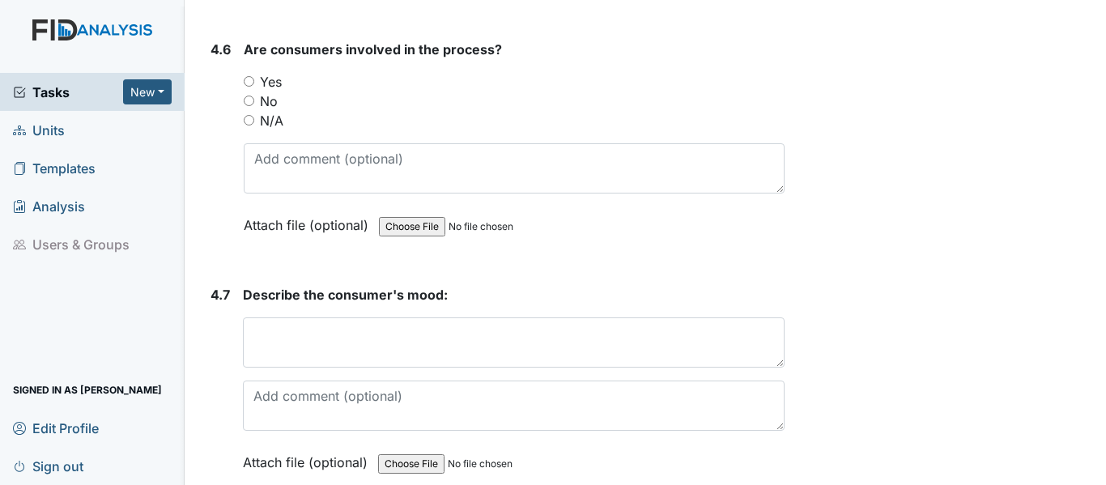
scroll to position [8545, 0]
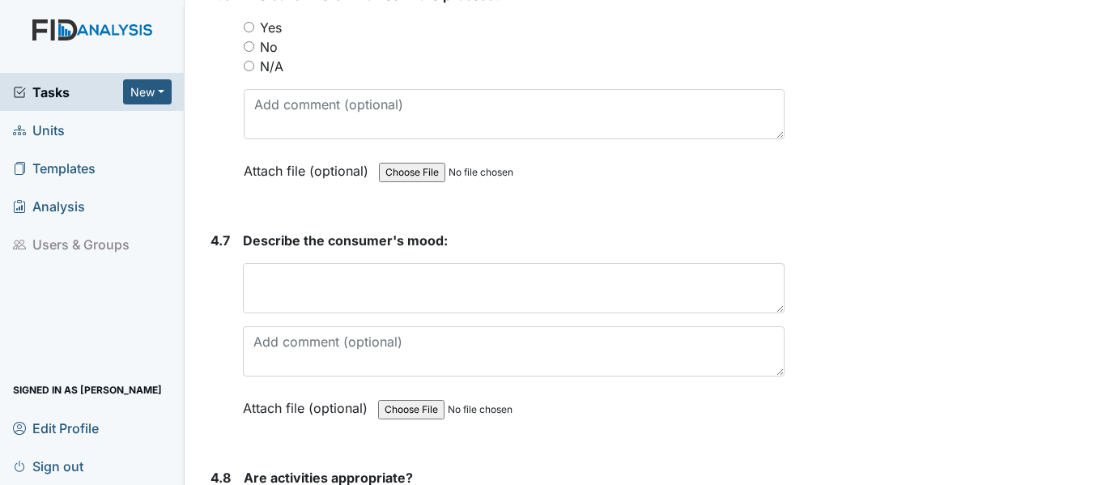
click at [248, 32] on input "Yes" at bounding box center [249, 27] width 11 height 11
radio input "true"
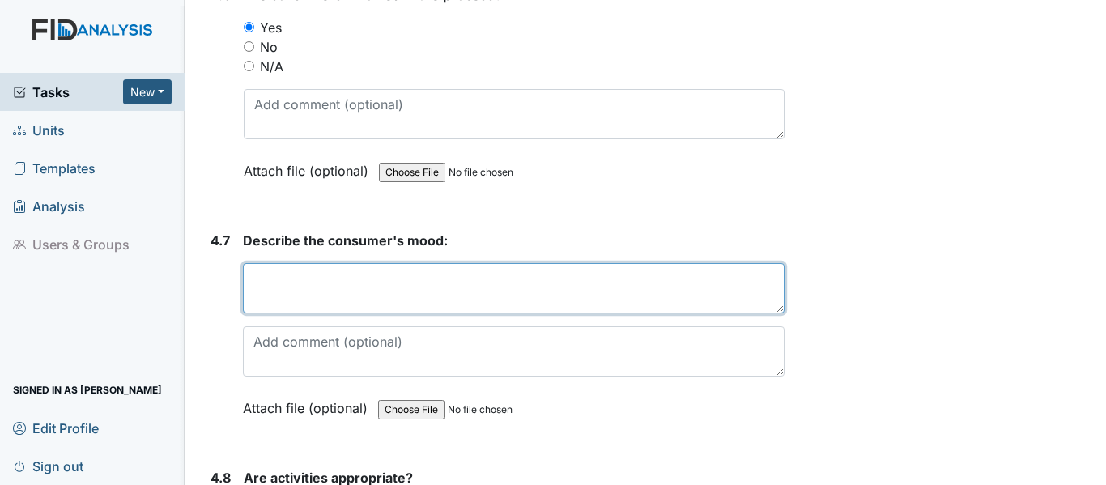
click at [334, 313] on textarea at bounding box center [513, 288] width 541 height 50
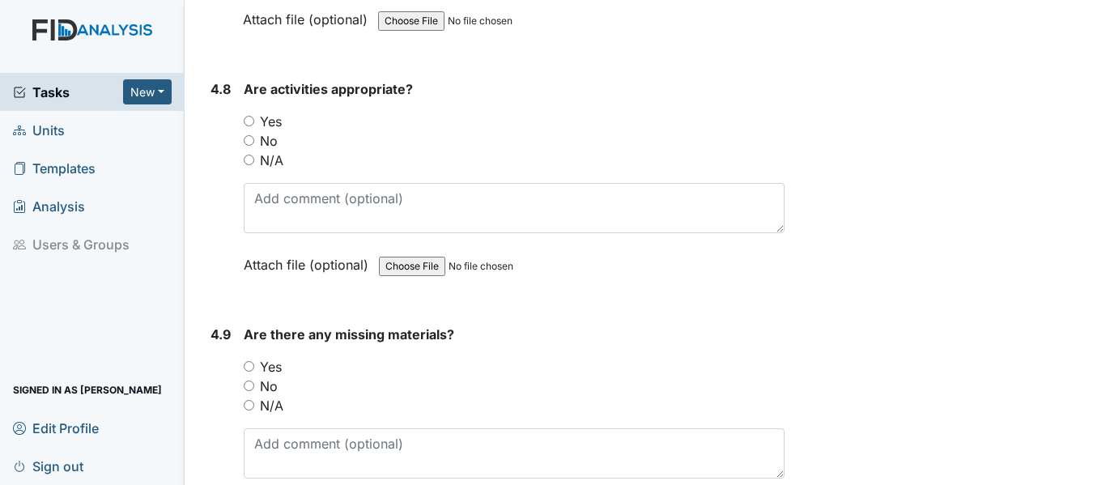
scroll to position [9009, 0]
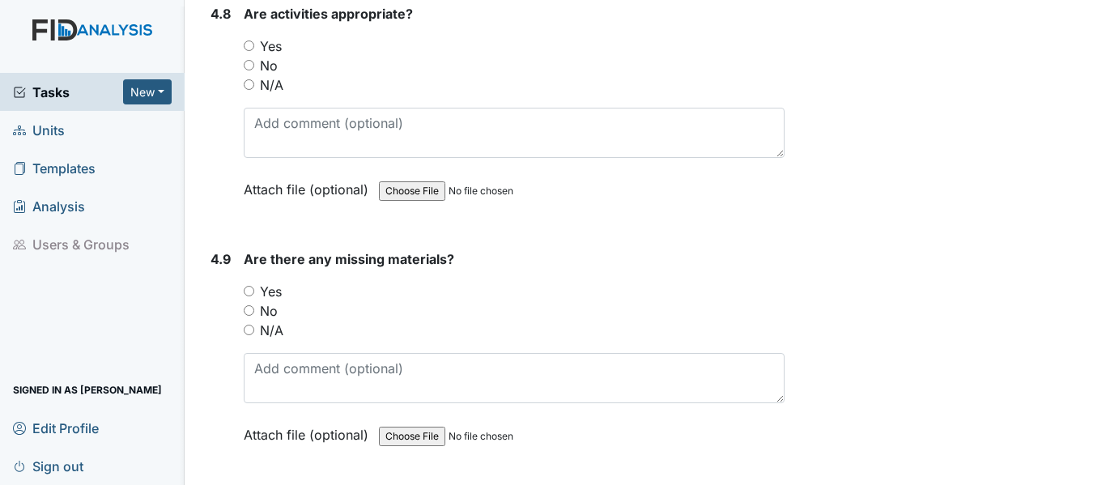
type textarea "no mood"
click at [253, 51] on input "Yes" at bounding box center [249, 45] width 11 height 11
radio input "true"
click at [250, 316] on input "No" at bounding box center [249, 310] width 11 height 11
radio input "true"
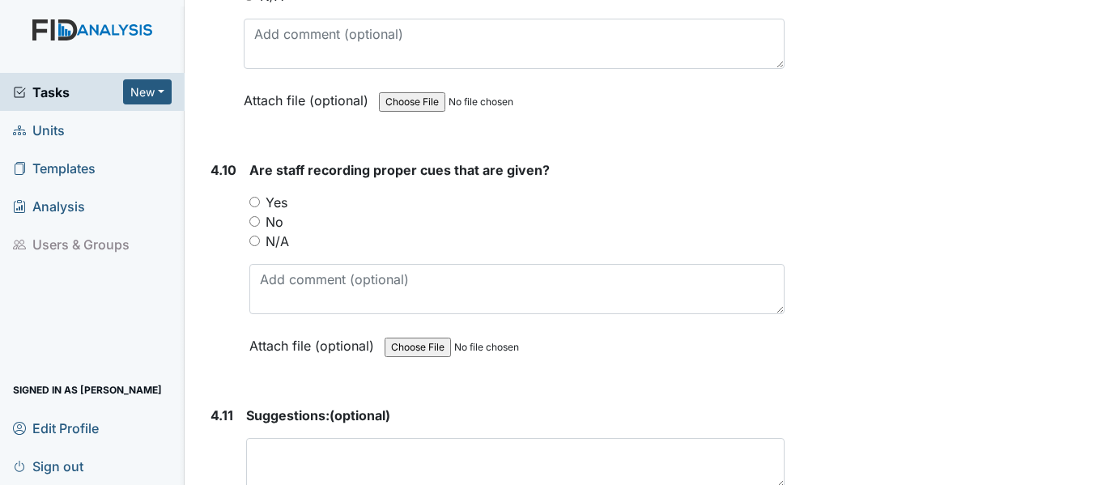
scroll to position [9462, 0]
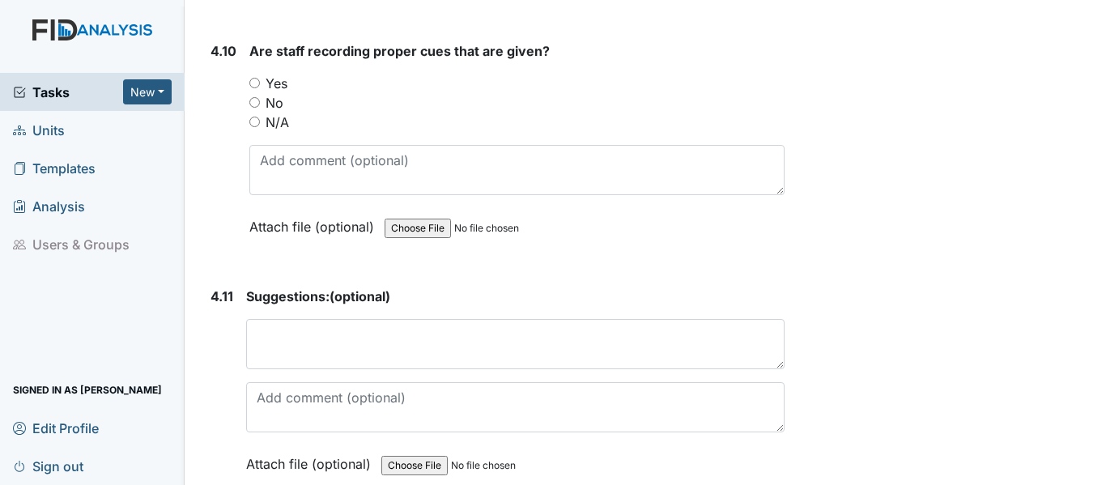
click at [254, 88] on input "Yes" at bounding box center [254, 83] width 11 height 11
radio input "true"
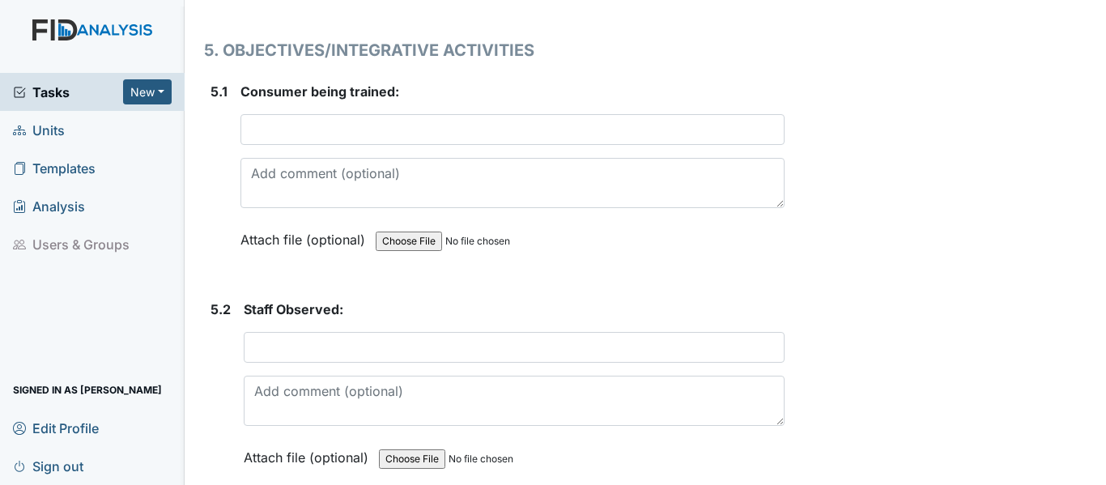
scroll to position [10045, 0]
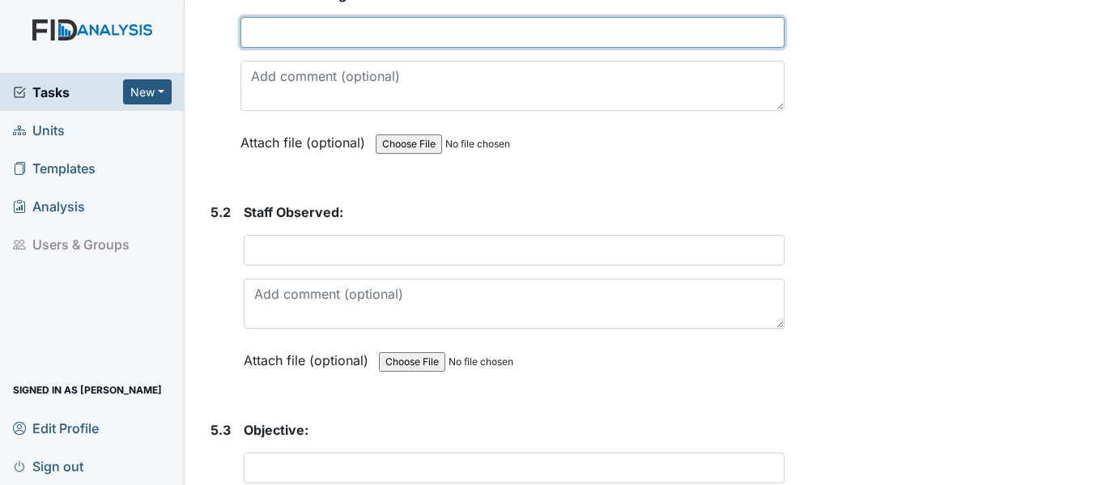
click at [298, 48] on input "text" at bounding box center [512, 32] width 544 height 31
type input "A"
type input "Z. Worrell"
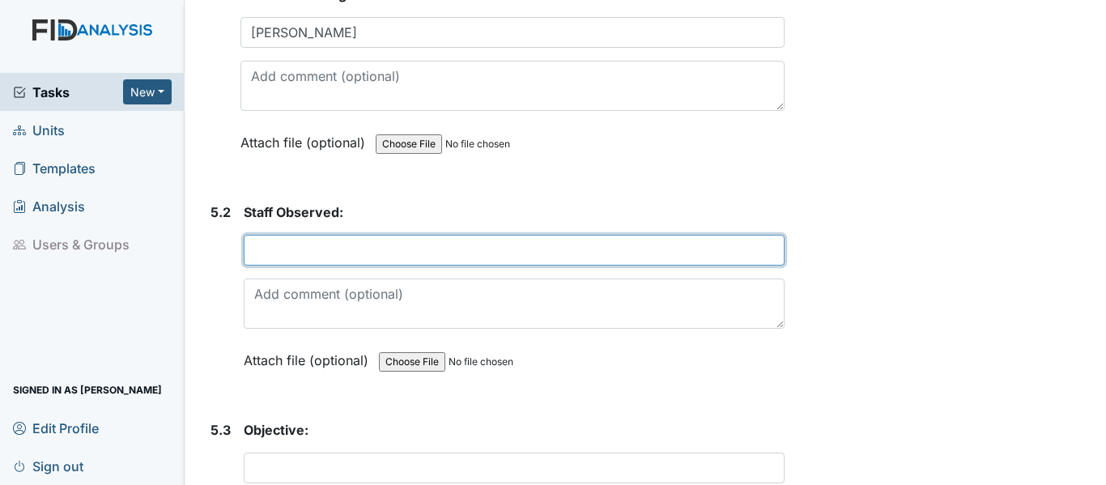
click at [288, 265] on input "text" at bounding box center [514, 250] width 541 height 31
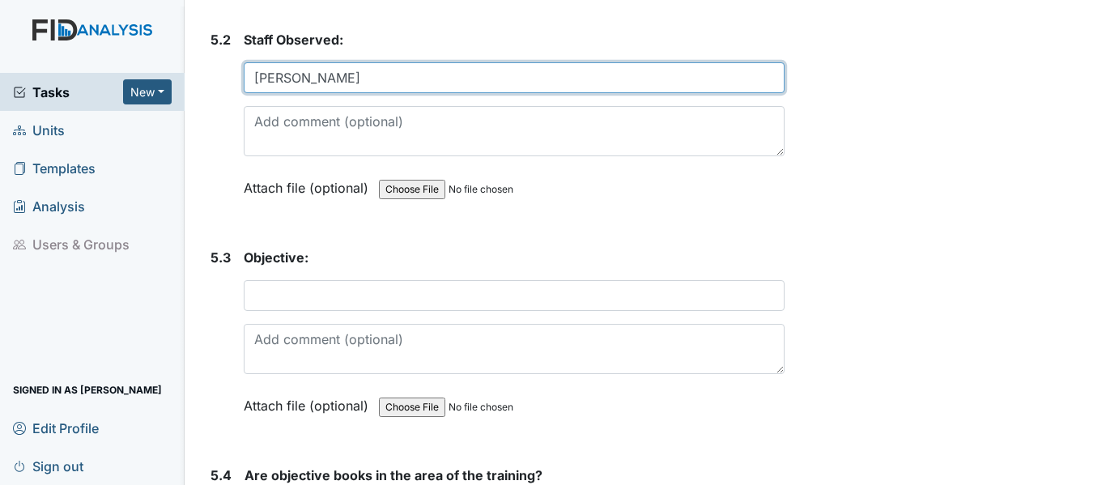
scroll to position [10314, 0]
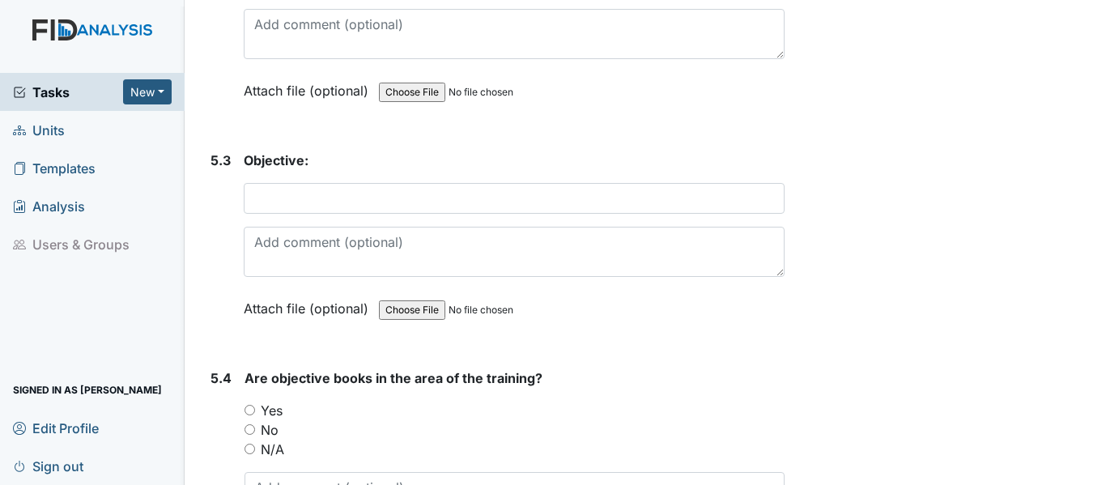
type input "J. Jones"
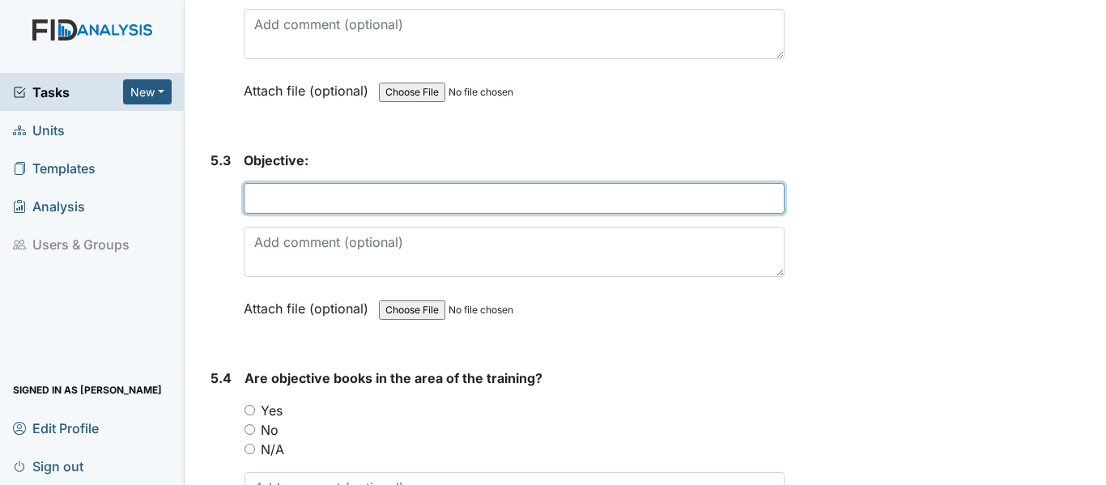
click at [267, 214] on input "text" at bounding box center [514, 198] width 541 height 31
type input "FAO45: Money Comb."
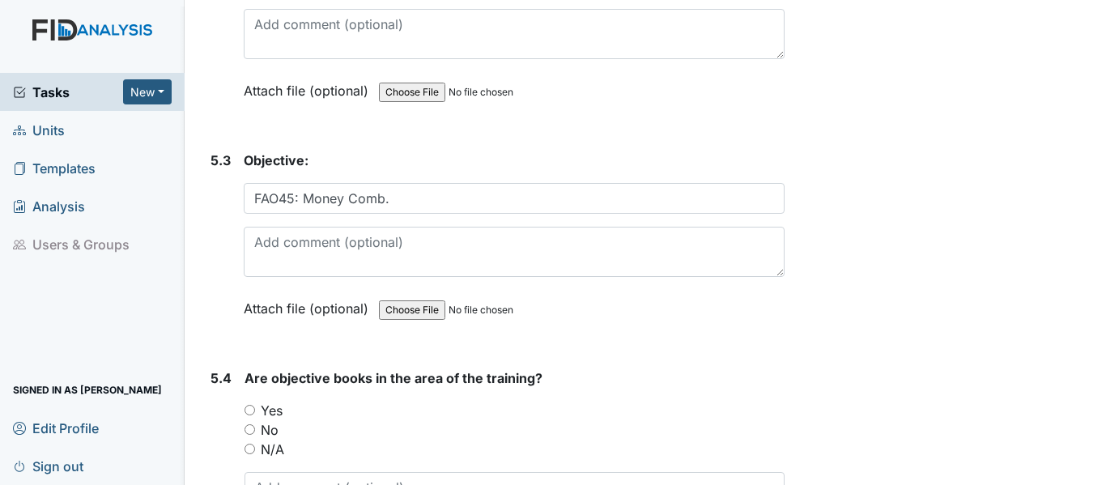
click at [244, 415] on input "Yes" at bounding box center [249, 410] width 11 height 11
radio input "true"
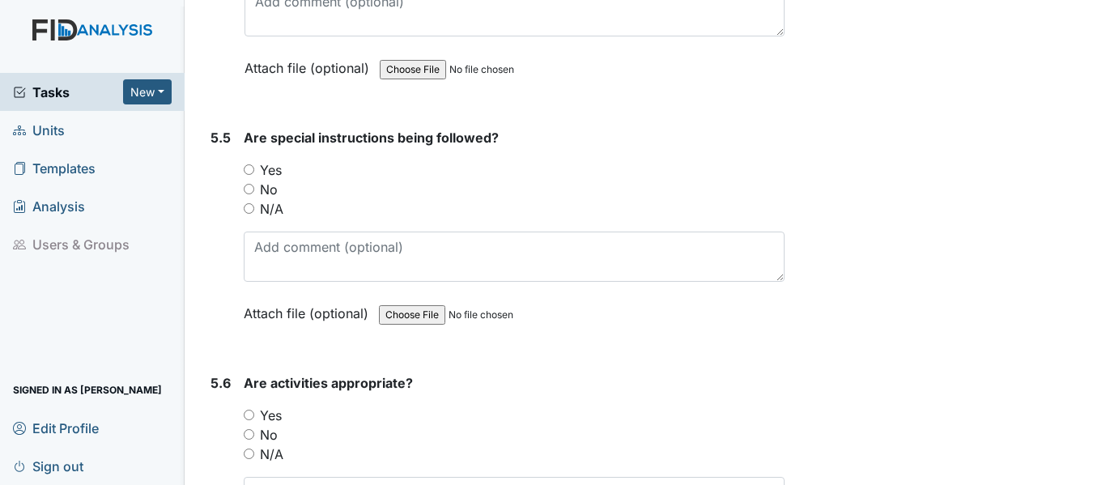
scroll to position [10875, 0]
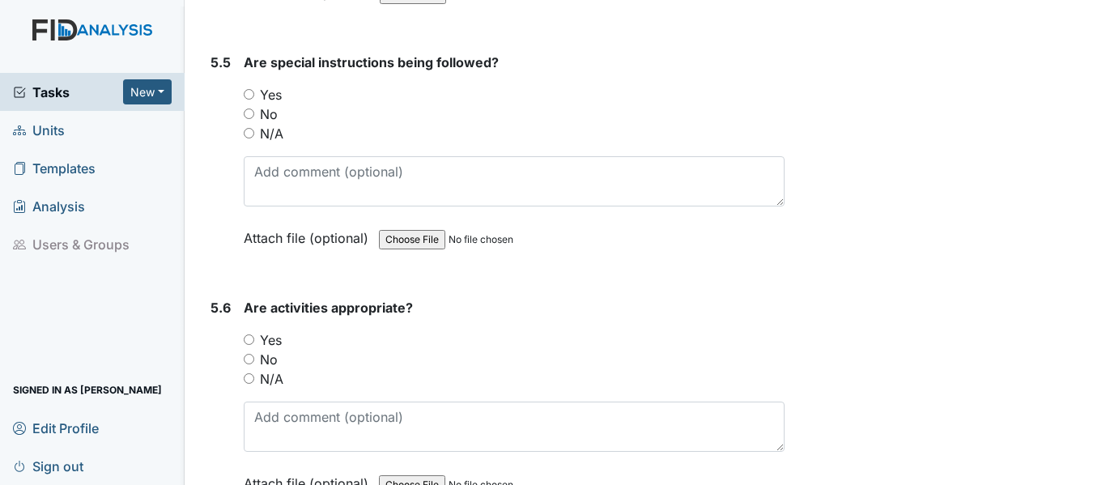
click at [244, 100] on input "Yes" at bounding box center [249, 94] width 11 height 11
radio input "true"
click at [248, 345] on input "Yes" at bounding box center [249, 339] width 11 height 11
radio input "true"
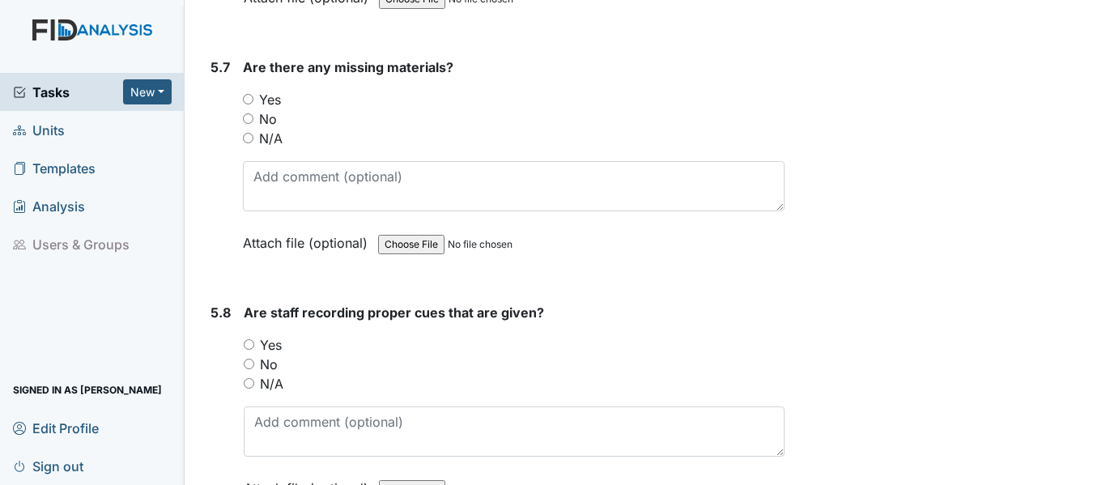
scroll to position [11372, 0]
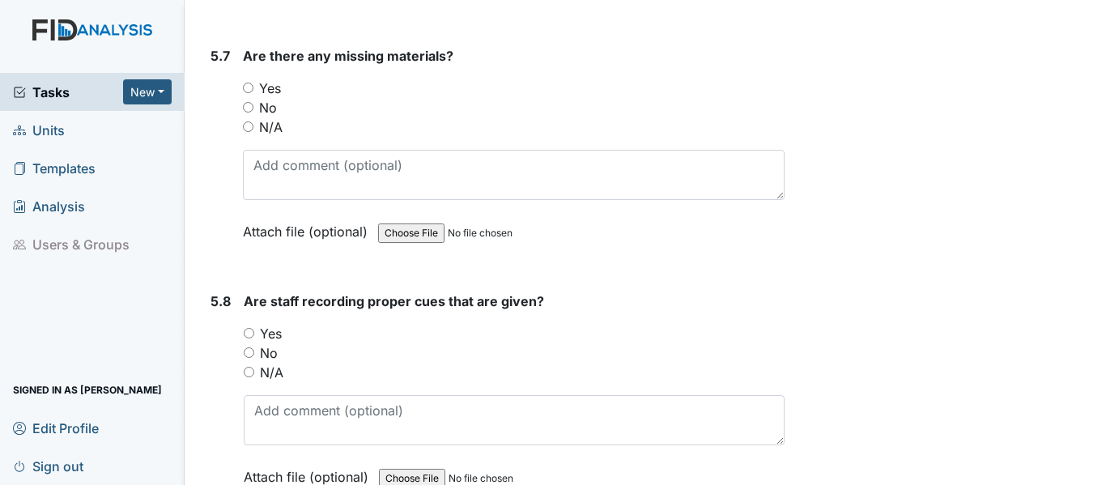
click at [253, 117] on div "No" at bounding box center [513, 107] width 541 height 19
click at [248, 112] on input "No" at bounding box center [248, 107] width 11 height 11
radio input "true"
click at [248, 338] on input "Yes" at bounding box center [249, 333] width 11 height 11
radio input "true"
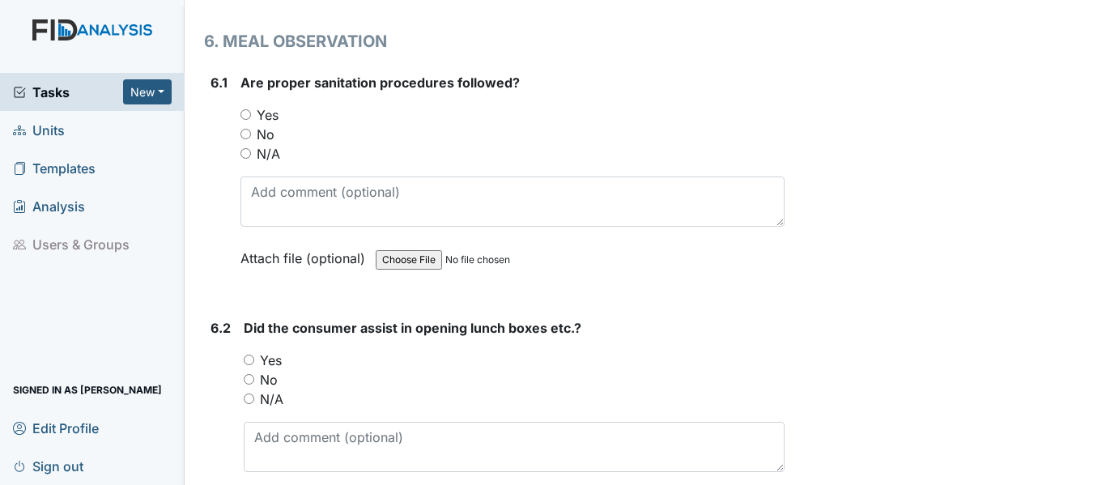
scroll to position [12138, 0]
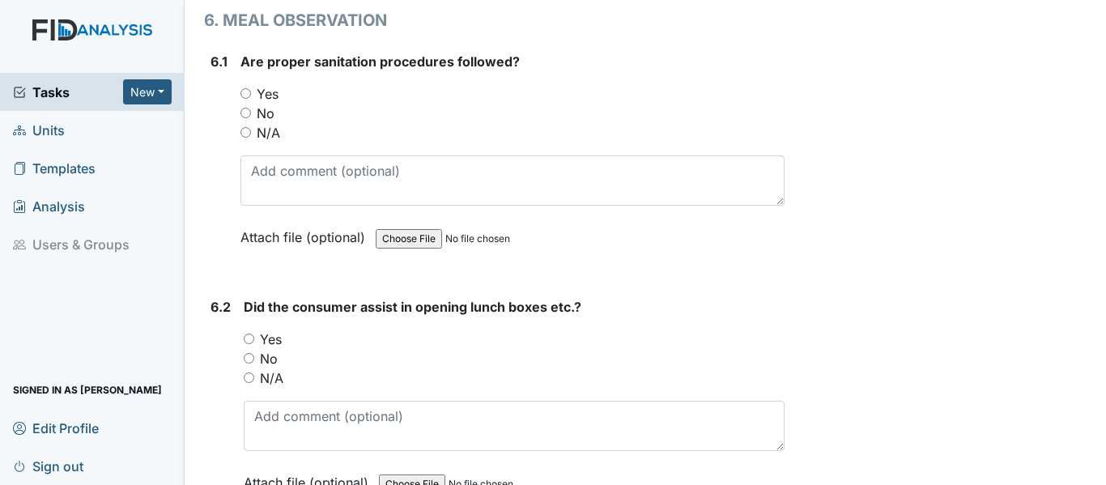
click at [244, 99] on input "Yes" at bounding box center [245, 93] width 11 height 11
radio input "true"
click at [252, 344] on input "Yes" at bounding box center [249, 338] width 11 height 11
radio input "true"
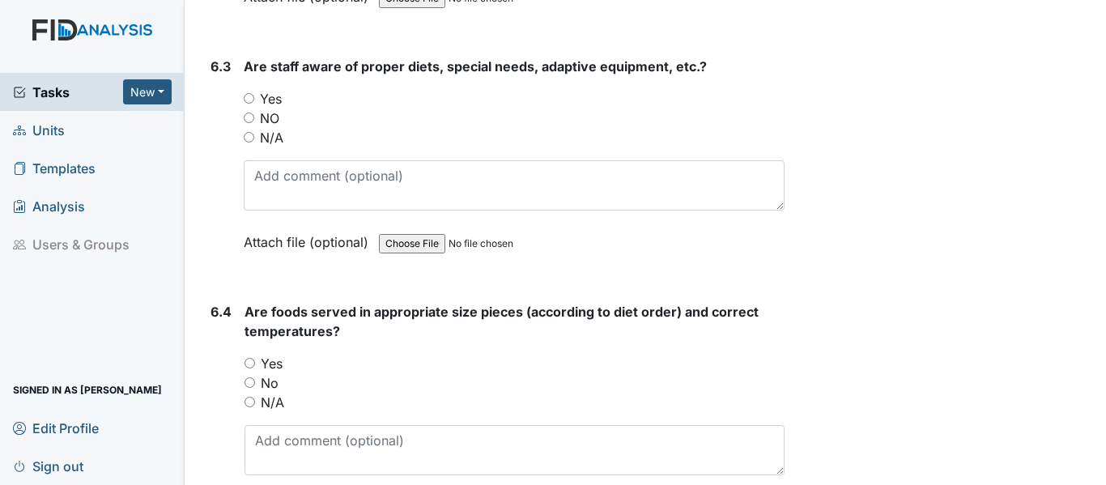
scroll to position [12688, 0]
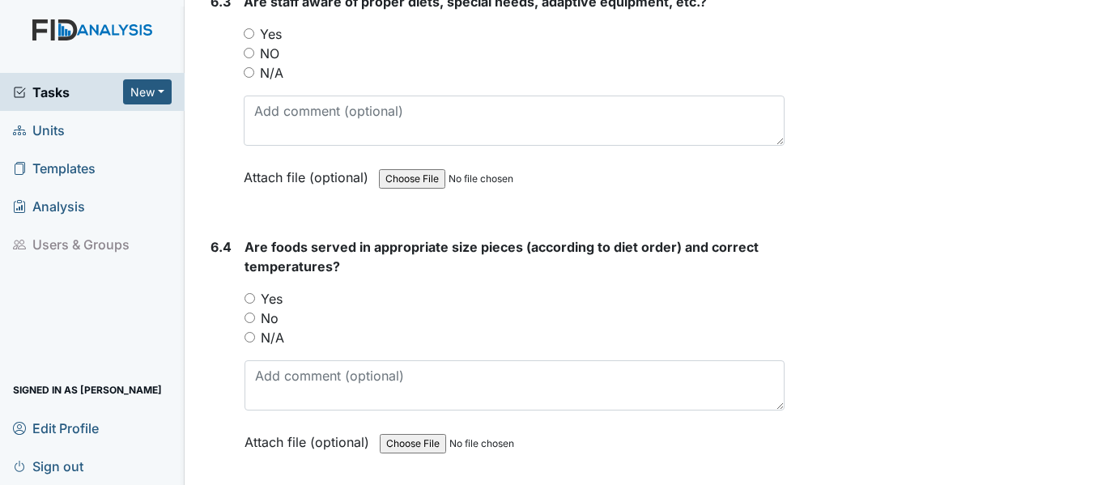
click at [248, 39] on input "Yes" at bounding box center [249, 33] width 11 height 11
radio input "true"
click at [247, 304] on input "Yes" at bounding box center [249, 298] width 11 height 11
radio input "true"
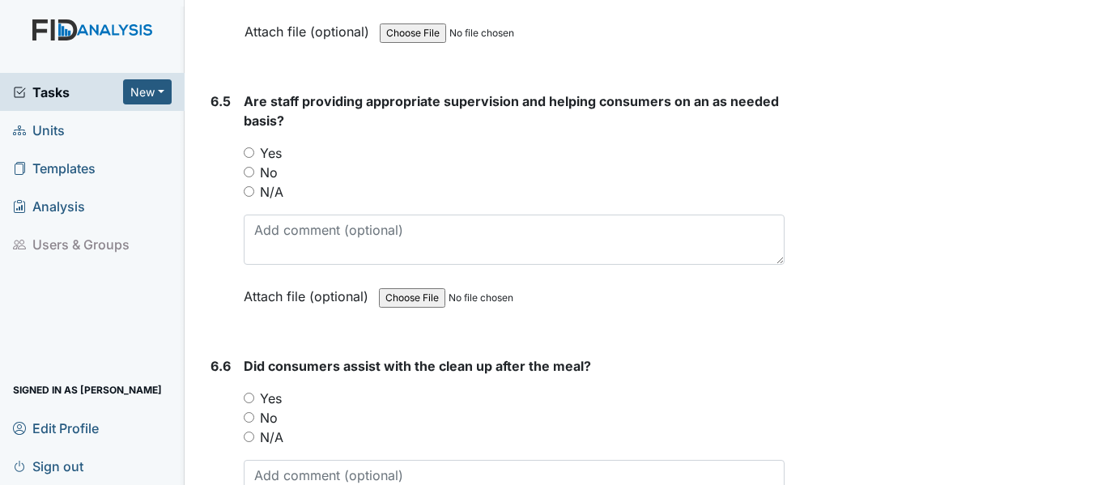
scroll to position [13152, 0]
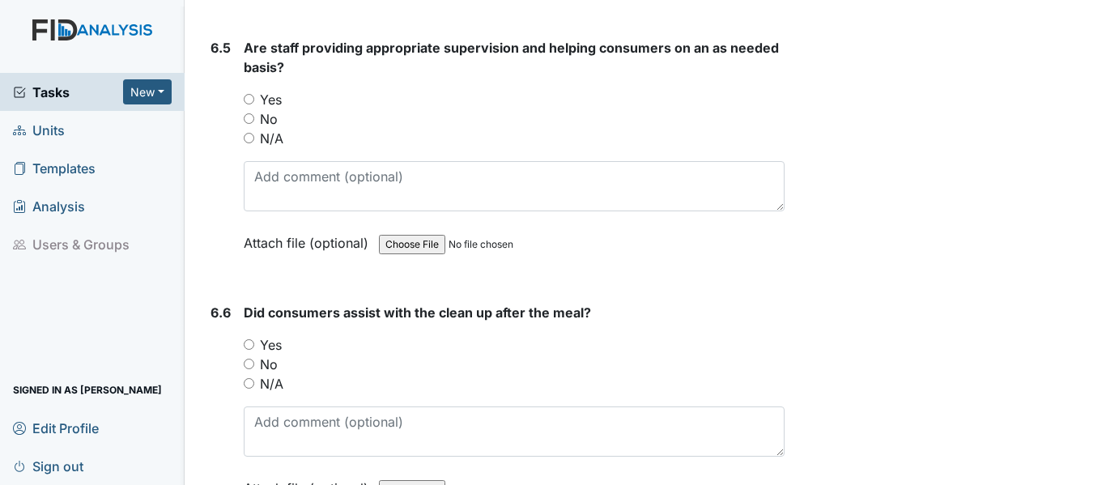
click at [254, 109] on div "Yes" at bounding box center [514, 99] width 541 height 19
click at [248, 104] on input "Yes" at bounding box center [249, 99] width 11 height 11
radio input "true"
click at [250, 350] on input "Yes" at bounding box center [249, 344] width 11 height 11
radio input "true"
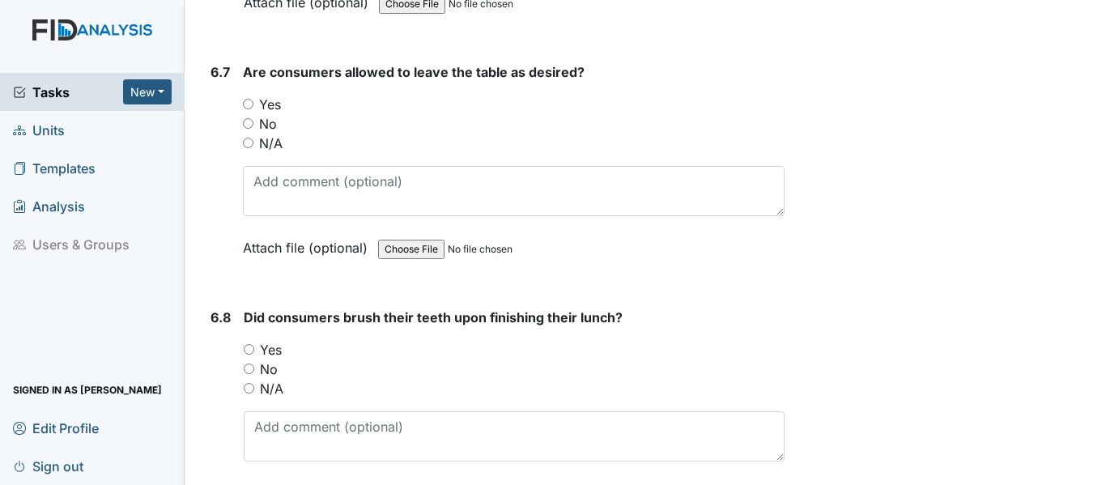
scroll to position [13681, 0]
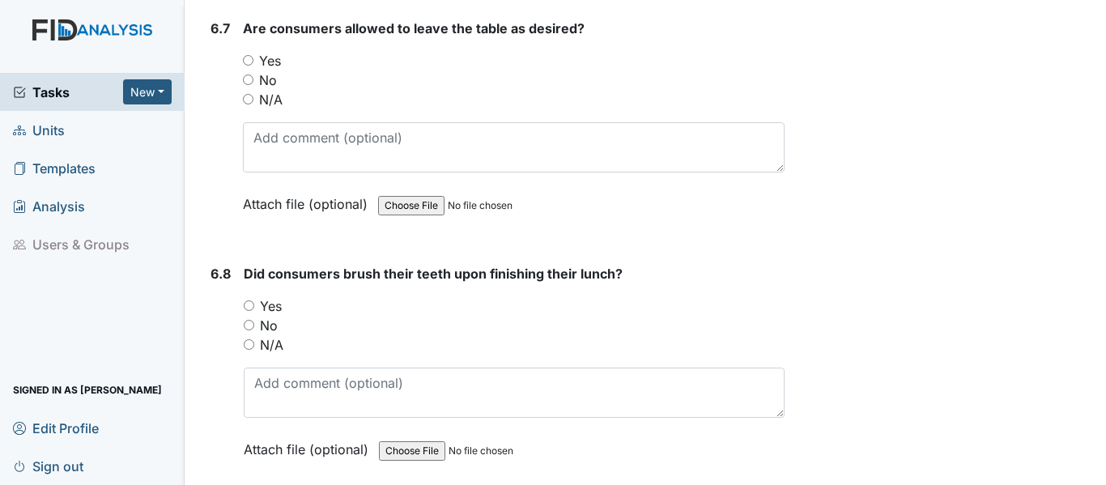
click at [253, 66] on input "Yes" at bounding box center [248, 60] width 11 height 11
radio input "true"
click at [253, 311] on input "Yes" at bounding box center [249, 305] width 11 height 11
radio input "true"
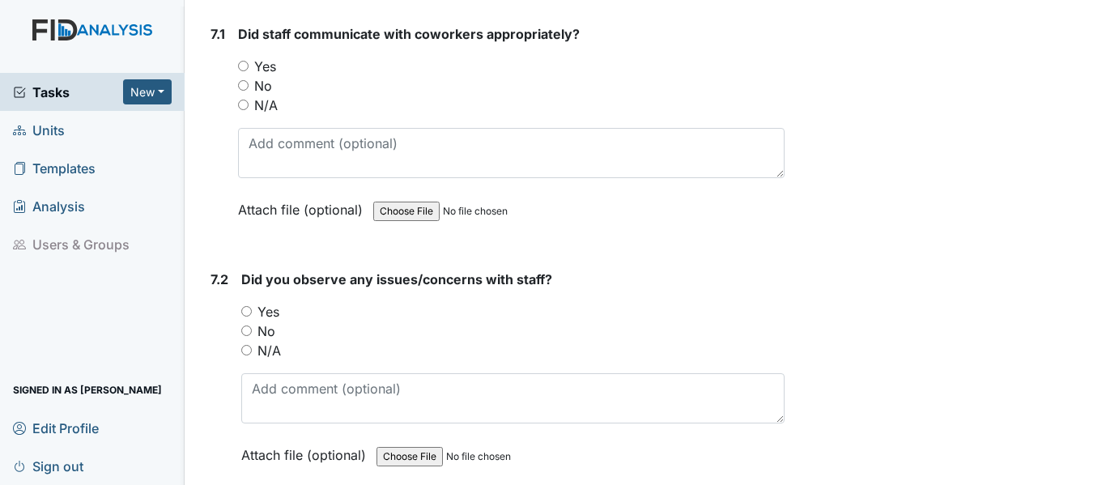
scroll to position [14479, 0]
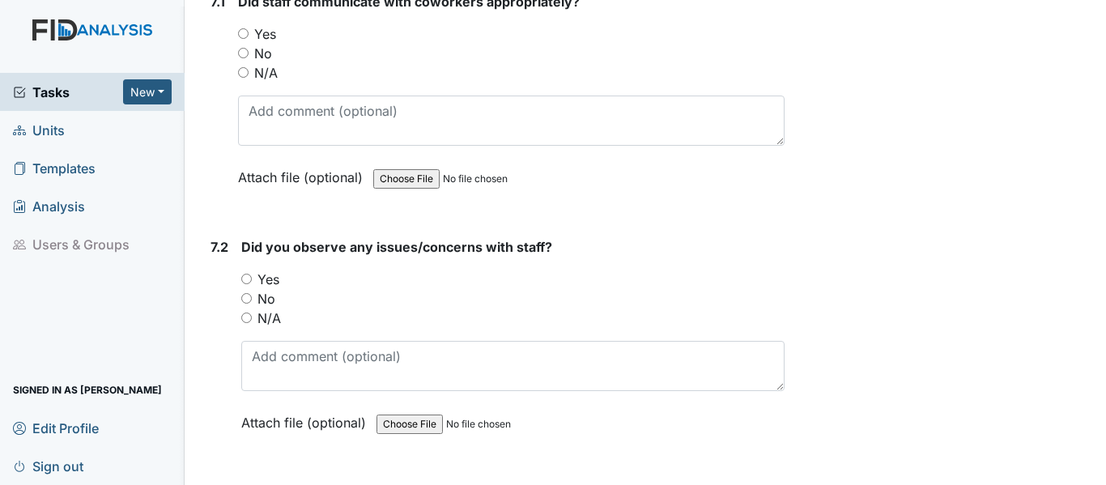
drag, startPoint x: 242, startPoint y: 74, endPoint x: 251, endPoint y: 93, distance: 20.6
click at [244, 39] on input "Yes" at bounding box center [243, 33] width 11 height 11
radio input "true"
click at [248, 304] on input "No" at bounding box center [246, 298] width 11 height 11
radio input "true"
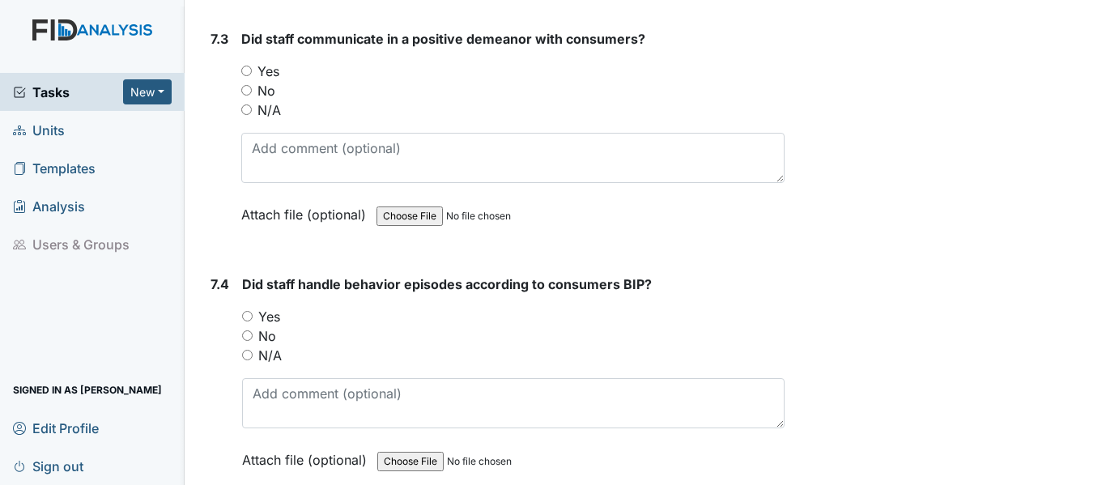
scroll to position [14953, 0]
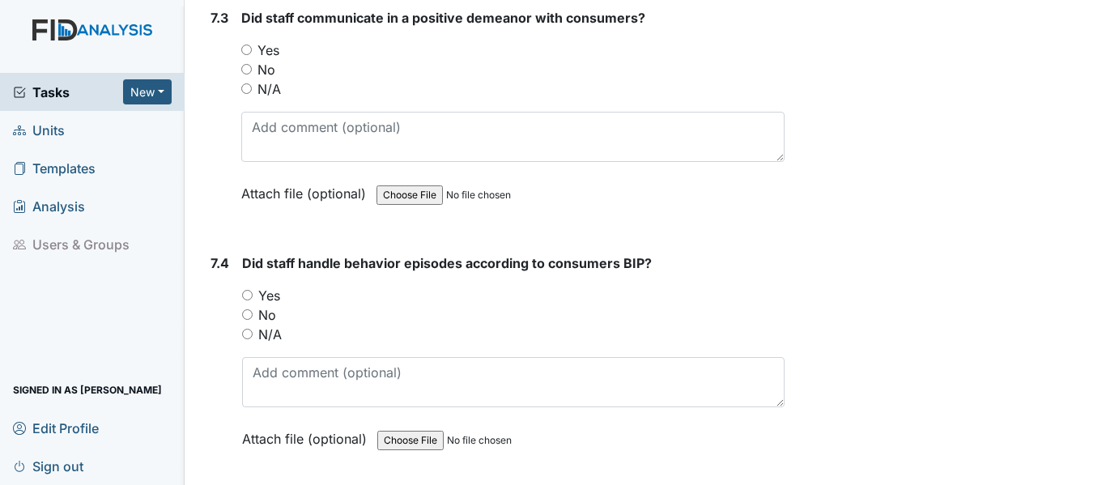
click at [245, 55] on input "Yes" at bounding box center [246, 50] width 11 height 11
radio input "true"
drag, startPoint x: 250, startPoint y: 333, endPoint x: 283, endPoint y: 345, distance: 35.3
click at [252, 300] on input "Yes" at bounding box center [247, 295] width 11 height 11
radio input "true"
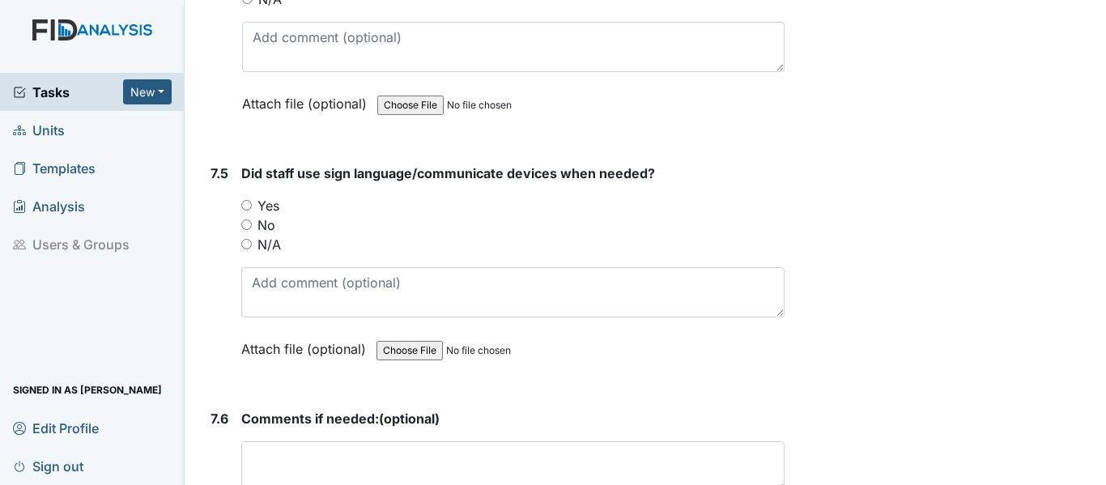
scroll to position [15407, 0]
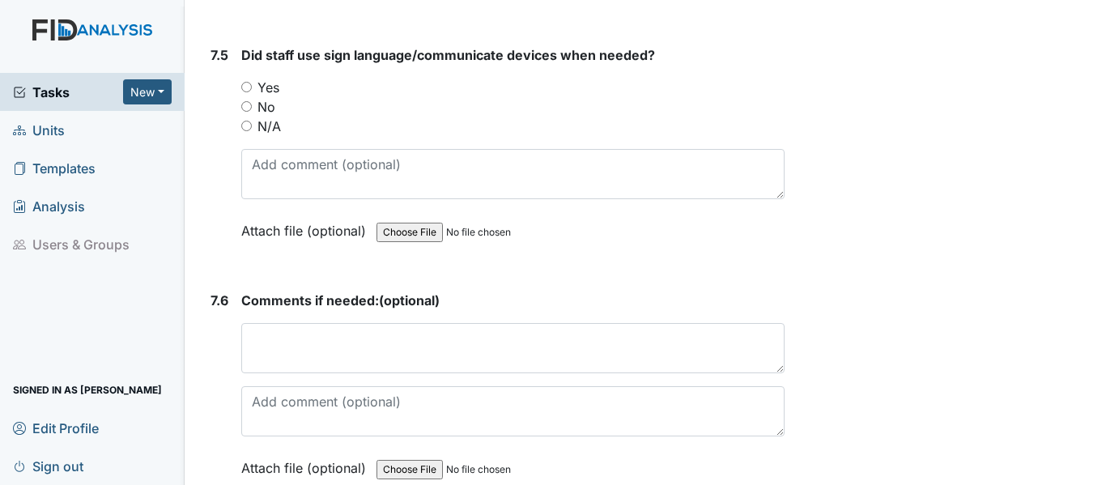
drag, startPoint x: 247, startPoint y: 125, endPoint x: 253, endPoint y: 134, distance: 11.7
click at [248, 92] on input "Yes" at bounding box center [246, 87] width 11 height 11
radio input "true"
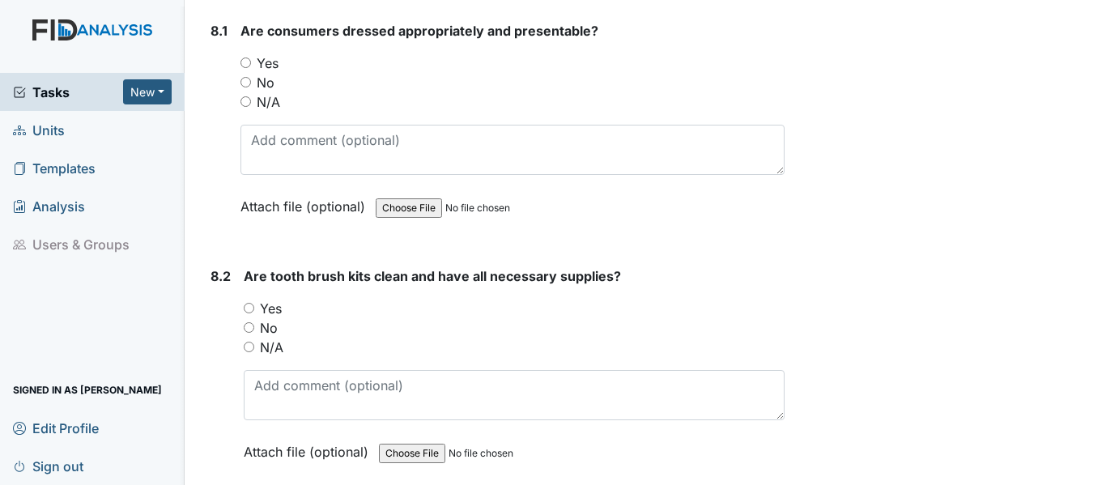
scroll to position [15968, 0]
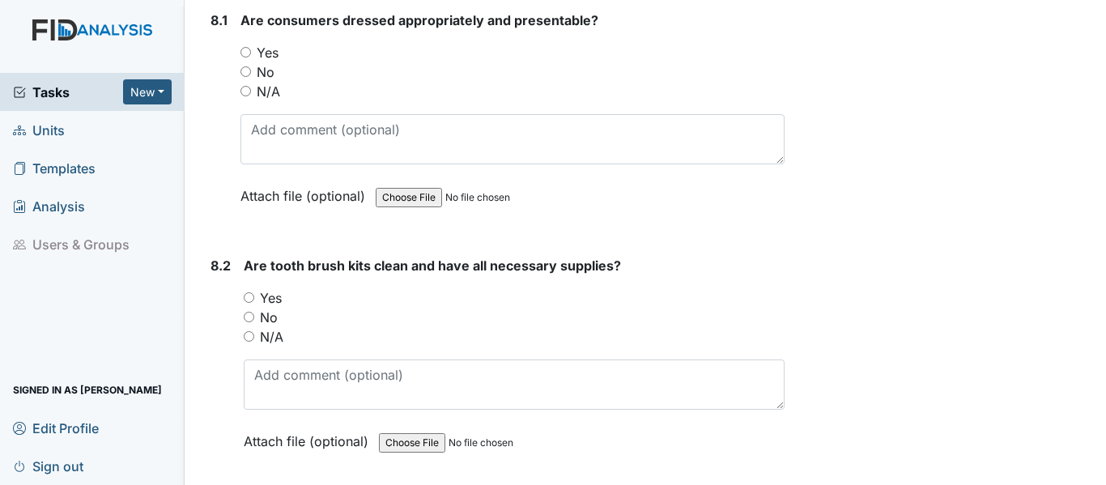
click at [250, 57] on input "Yes" at bounding box center [245, 52] width 11 height 11
radio input "true"
click at [246, 303] on input "Yes" at bounding box center [249, 297] width 11 height 11
radio input "true"
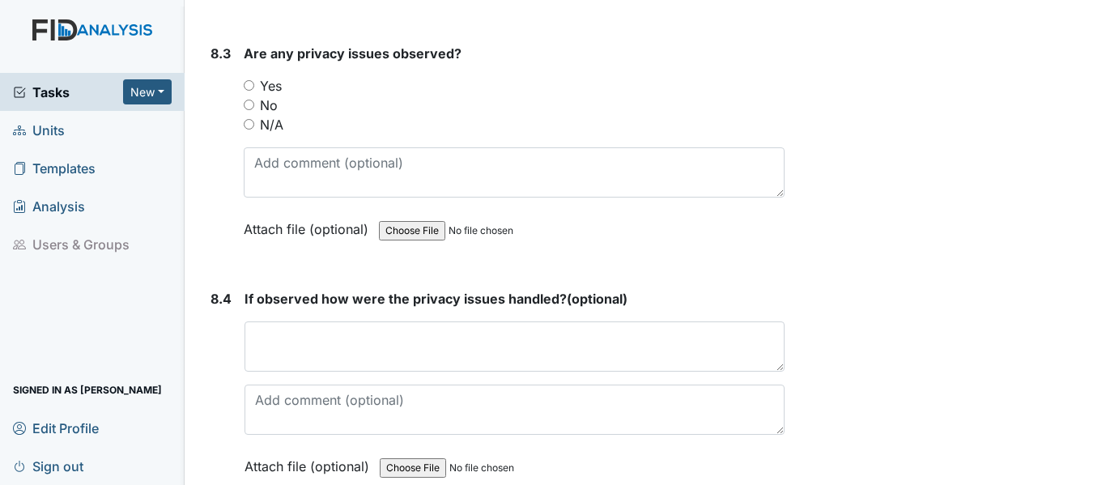
scroll to position [16390, 0]
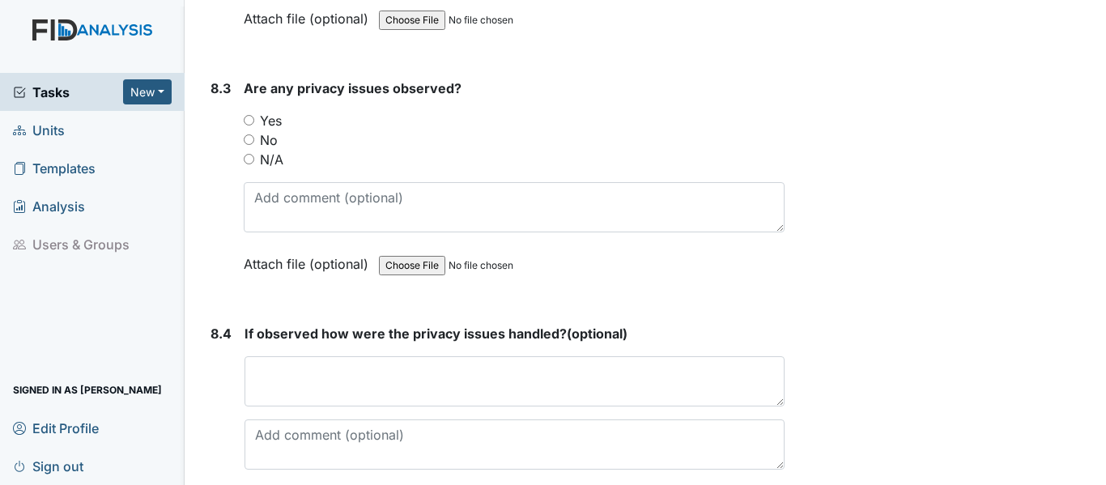
click at [248, 145] on input "No" at bounding box center [249, 139] width 11 height 11
radio input "true"
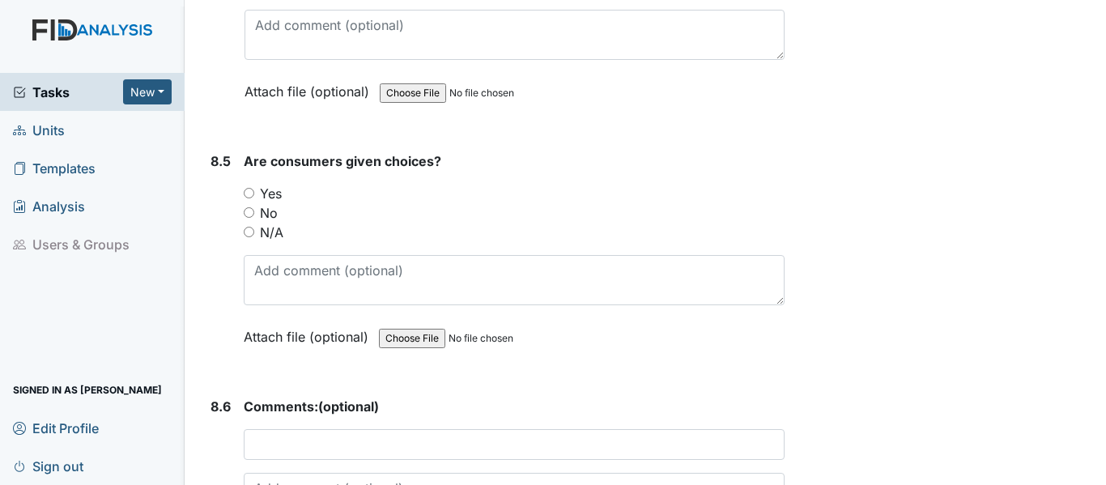
scroll to position [16854, 0]
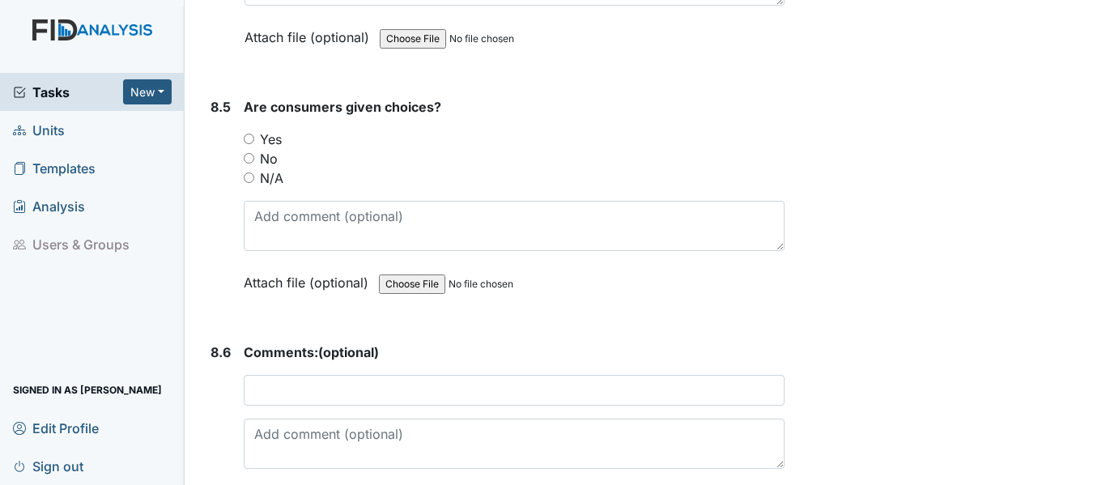
click at [244, 144] on input "Yes" at bounding box center [249, 139] width 11 height 11
radio input "true"
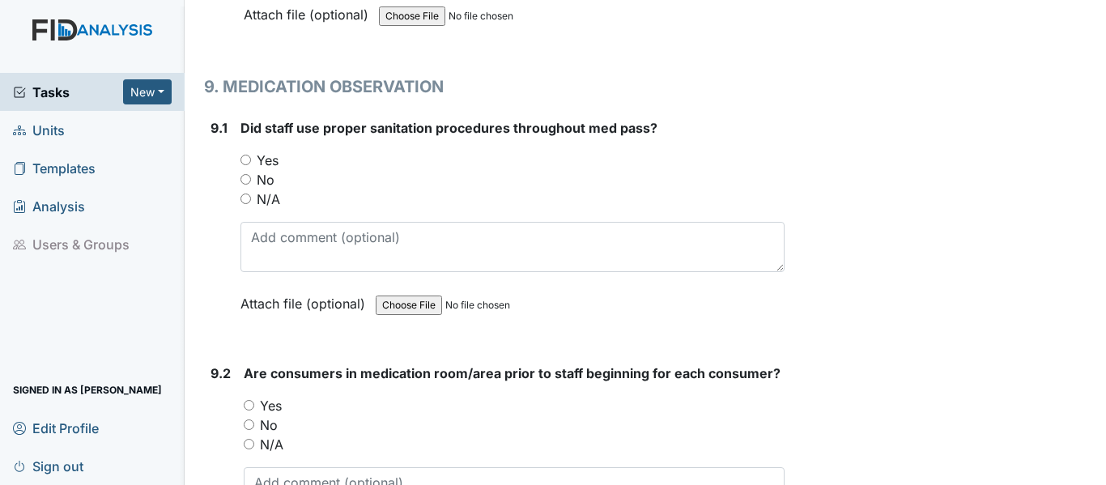
scroll to position [17394, 0]
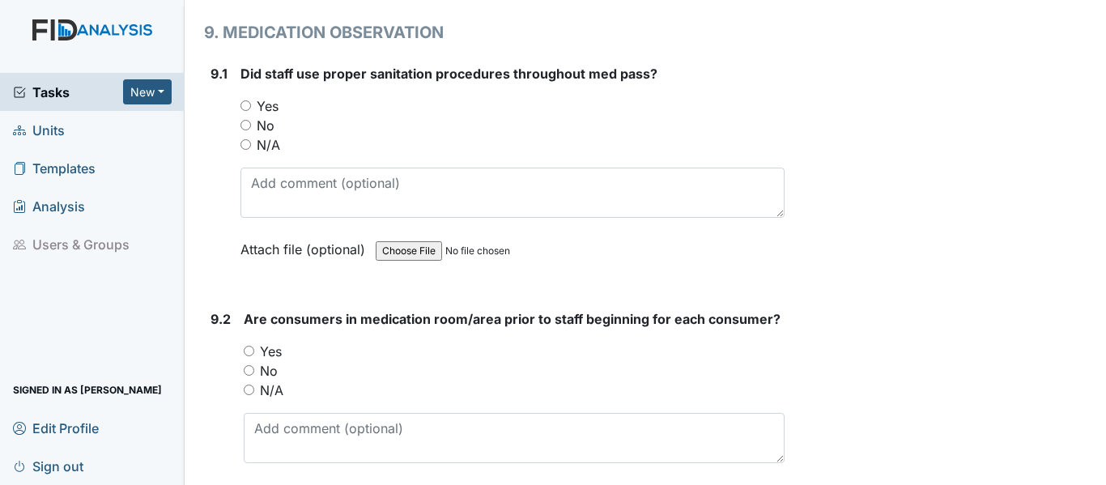
click at [245, 111] on input "Yes" at bounding box center [245, 105] width 11 height 11
radio input "true"
click at [251, 356] on input "Yes" at bounding box center [249, 351] width 11 height 11
radio input "true"
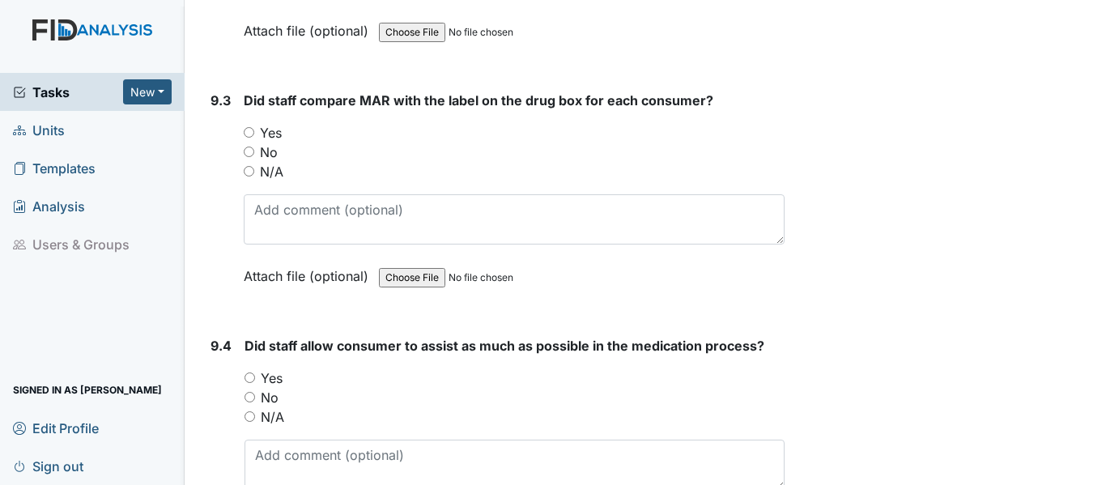
scroll to position [17900, 0]
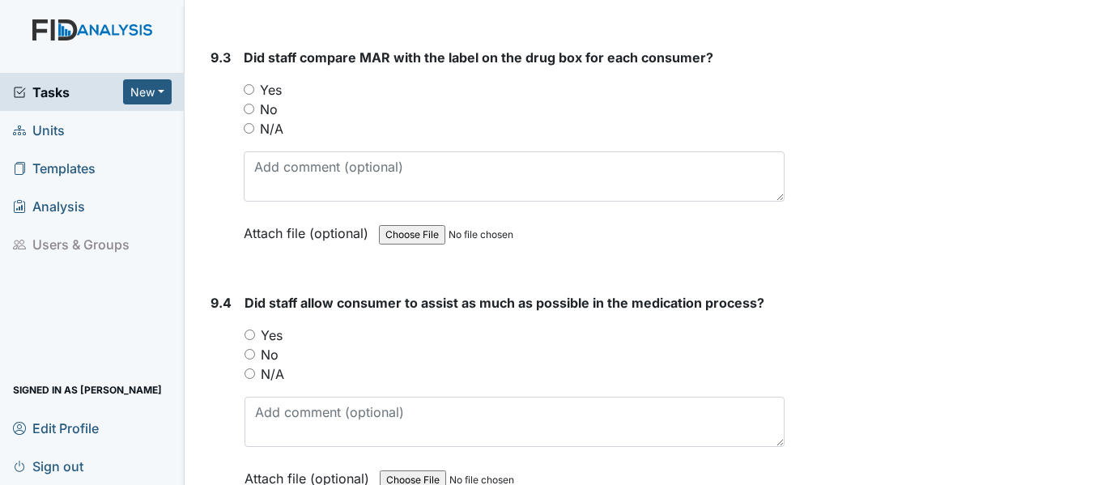
click at [255, 100] on div "Yes" at bounding box center [514, 89] width 541 height 19
click at [248, 95] on input "Yes" at bounding box center [249, 89] width 11 height 11
radio input "true"
click at [250, 340] on input "Yes" at bounding box center [249, 334] width 11 height 11
radio input "true"
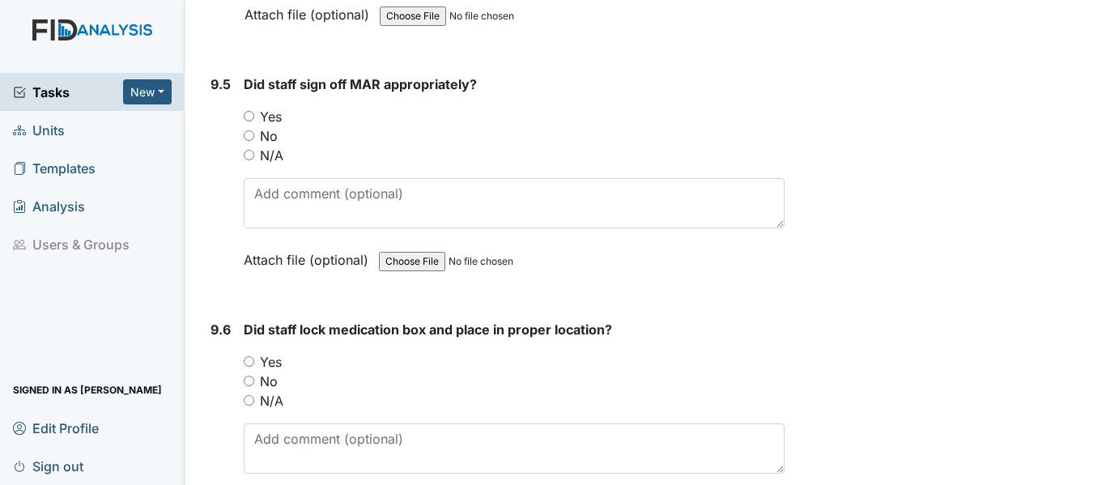
scroll to position [18407, 0]
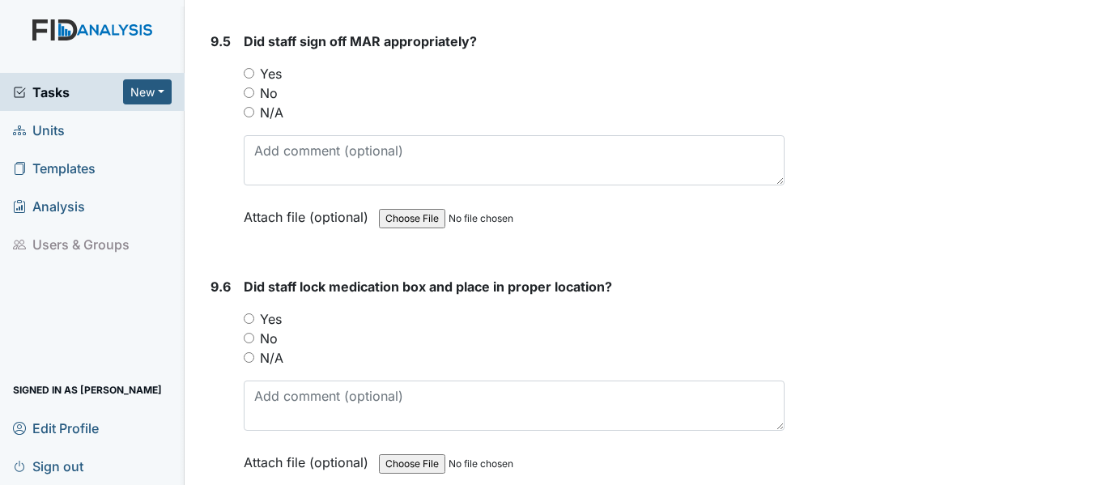
click at [244, 79] on input "Yes" at bounding box center [249, 73] width 11 height 11
radio input "true"
click at [249, 324] on input "Yes" at bounding box center [249, 318] width 11 height 11
radio input "true"
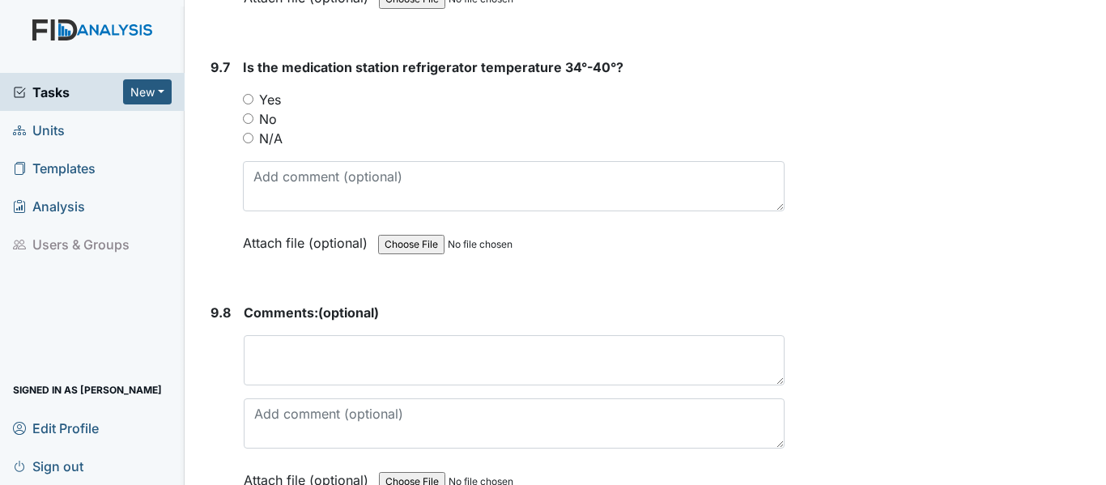
scroll to position [18892, 0]
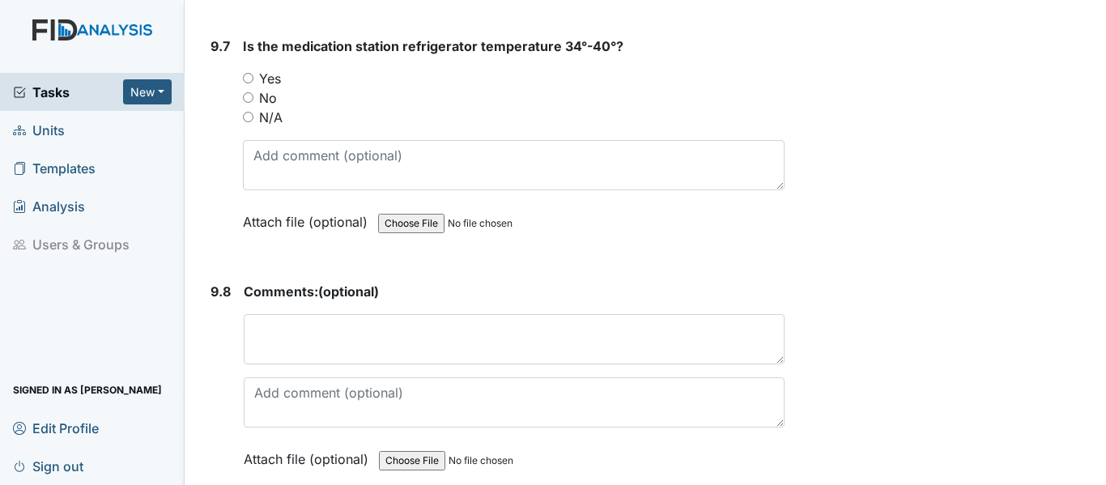
click at [249, 88] on div "Yes" at bounding box center [513, 78] width 541 height 19
click at [245, 83] on input "Yes" at bounding box center [248, 78] width 11 height 11
radio input "true"
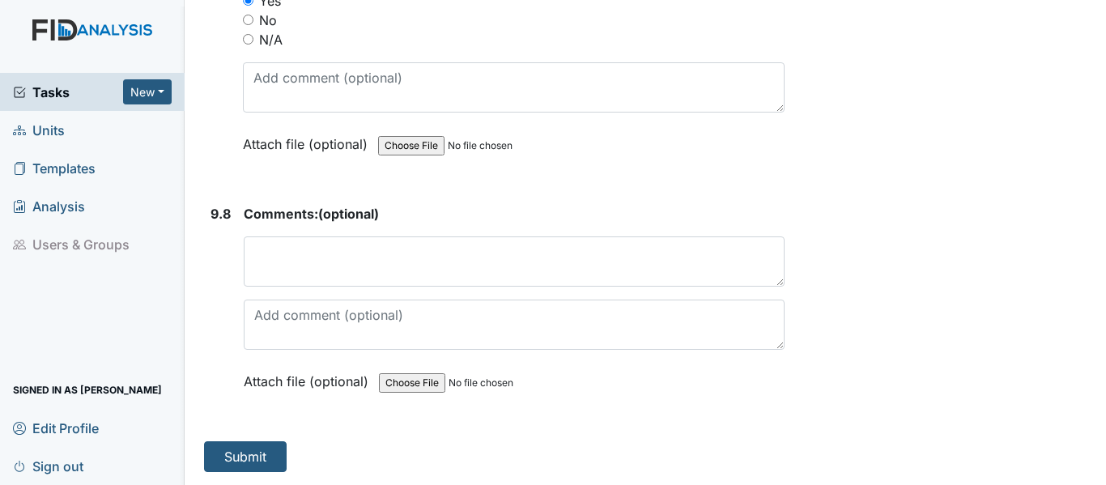
scroll to position [19009, 0]
click at [232, 449] on button "Submit" at bounding box center [245, 456] width 83 height 31
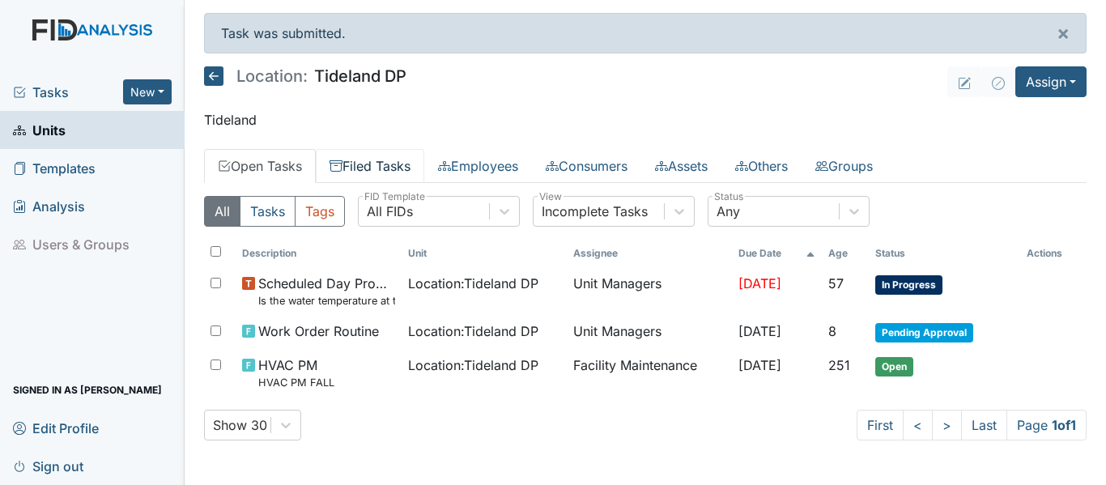
click at [405, 162] on link "Filed Tasks" at bounding box center [370, 166] width 108 height 34
